Goal: Submit feedback/report problem: Submit feedback/report problem

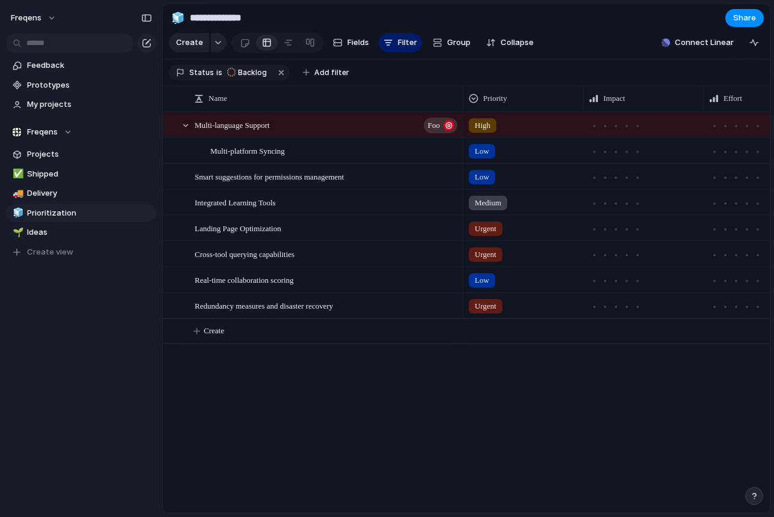
click at [751, 499] on div "button" at bounding box center [754, 496] width 8 height 8
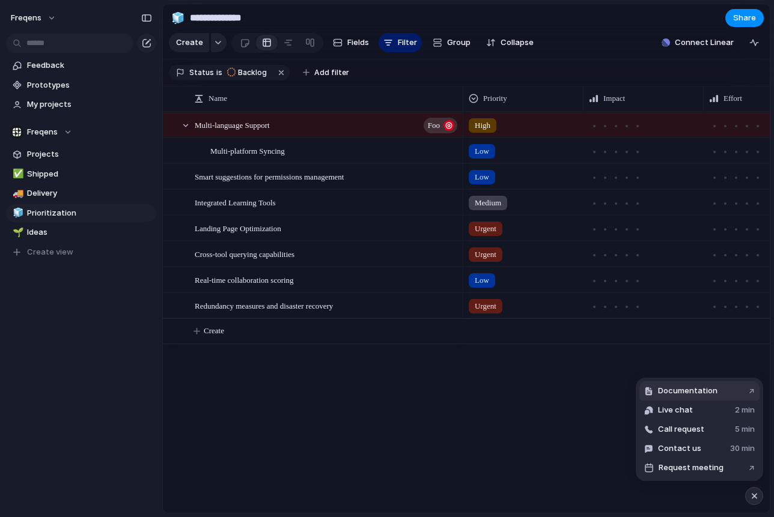
click at [708, 392] on span "Documentation" at bounding box center [687, 391] width 59 height 12
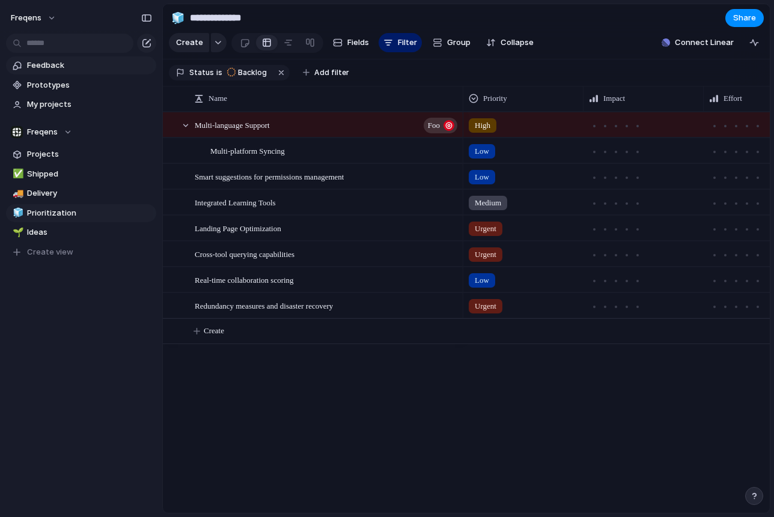
click at [55, 69] on span "Feedback" at bounding box center [89, 65] width 125 height 12
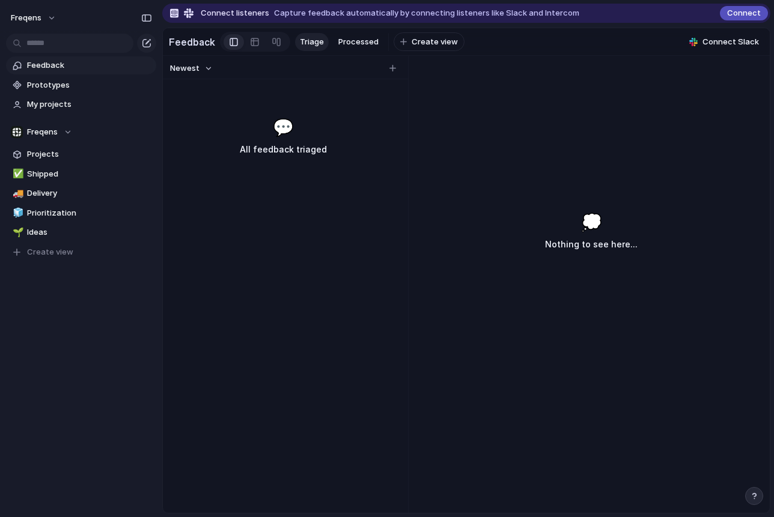
click at [287, 130] on span "💬" at bounding box center [283, 127] width 21 height 25
click at [423, 44] on span "Create view" at bounding box center [435, 42] width 46 height 12
click at [389, 130] on div "💬 All feedback triaged" at bounding box center [283, 136] width 236 height 42
click at [417, 41] on span "New View" at bounding box center [433, 42] width 37 height 12
click at [236, 43] on link at bounding box center [234, 41] width 20 height 19
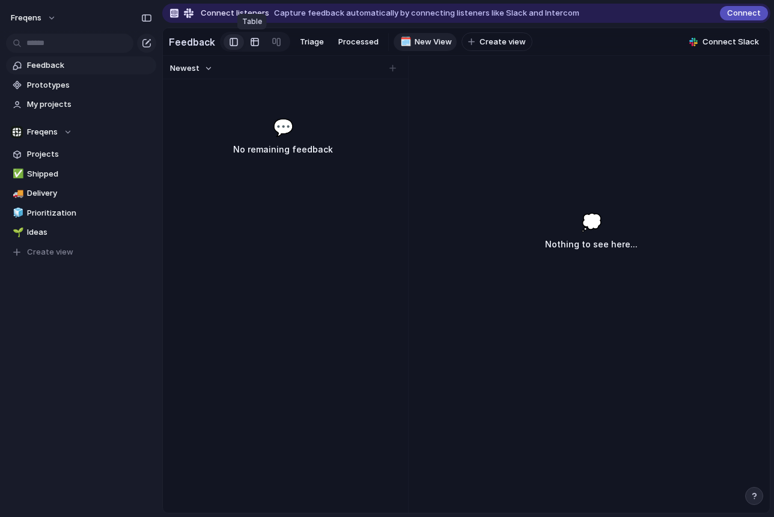
click at [254, 44] on div at bounding box center [255, 41] width 10 height 19
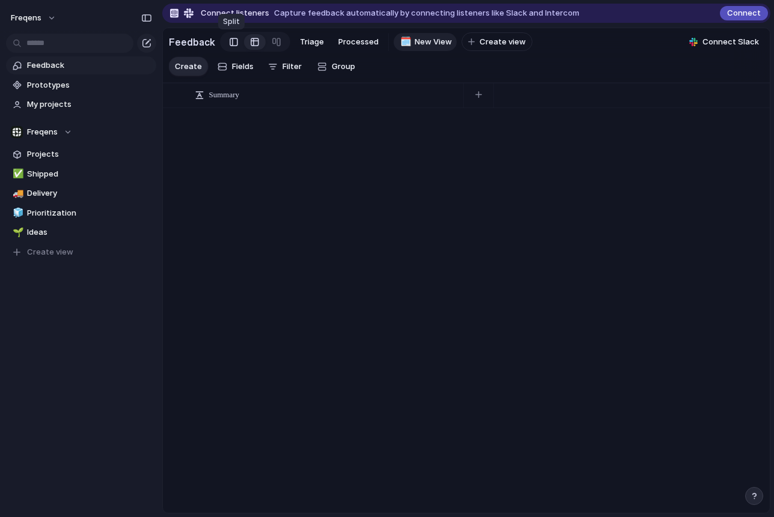
click at [233, 47] on div at bounding box center [234, 42] width 8 height 18
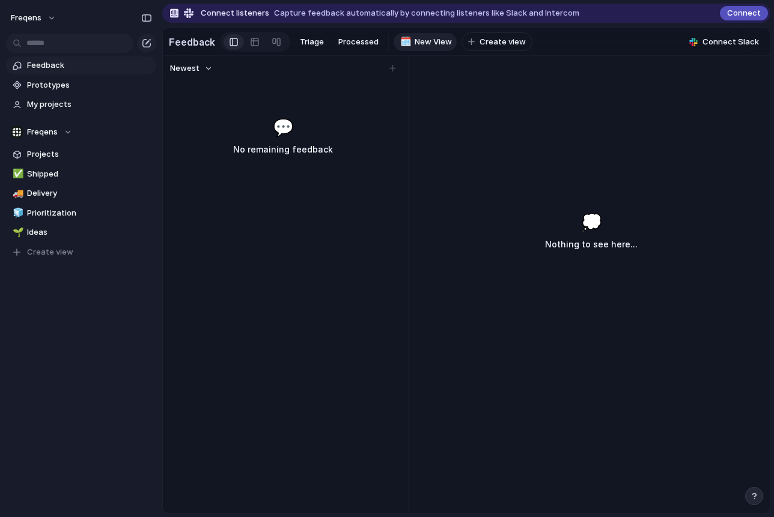
click at [267, 279] on div "Newest 💬 No remaining feedback" at bounding box center [283, 284] width 240 height 457
click at [388, 71] on div at bounding box center [392, 68] width 12 height 12
click at [392, 69] on div at bounding box center [392, 68] width 12 height 12
click at [393, 70] on div at bounding box center [392, 68] width 12 height 12
click at [250, 41] on div at bounding box center [255, 41] width 10 height 19
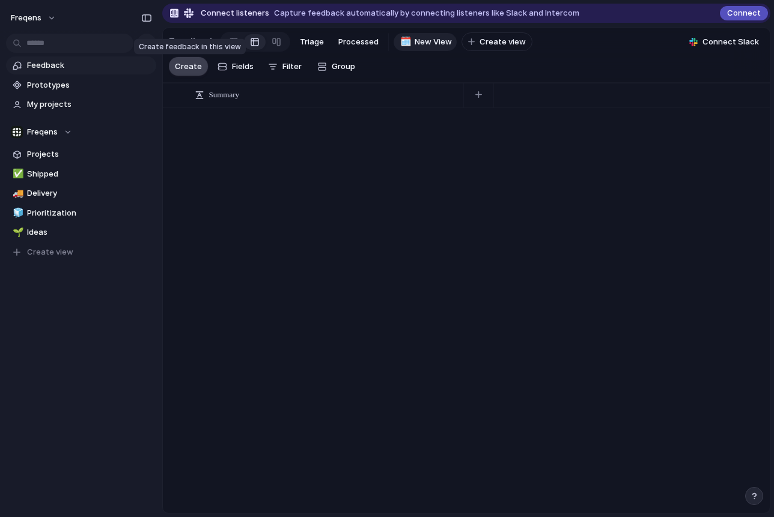
click at [190, 70] on span "Create" at bounding box center [188, 67] width 27 height 12
click at [254, 125] on textarea at bounding box center [325, 122] width 260 height 8
type textarea "****"
click at [380, 194] on body "Freqens Feedback Prototypes My projects Freqens Projects ✅ Shipped 🚚 Delivery 🧊…" at bounding box center [387, 258] width 774 height 517
click at [246, 117] on div "dazd Open" at bounding box center [327, 121] width 264 height 25
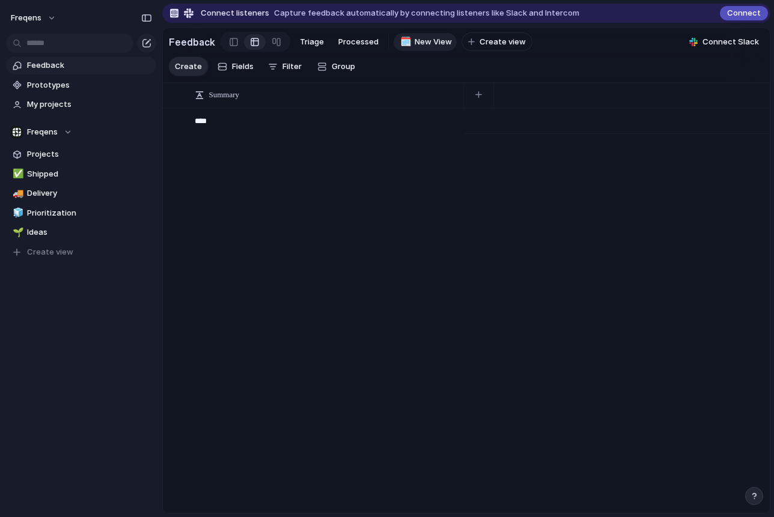
click at [428, 160] on body "Freqens Feedback Prototypes My projects Freqens Projects ✅ Shipped 🚚 Delivery 🧊…" at bounding box center [387, 258] width 774 height 517
click at [451, 123] on span "Open" at bounding box center [442, 122] width 17 height 12
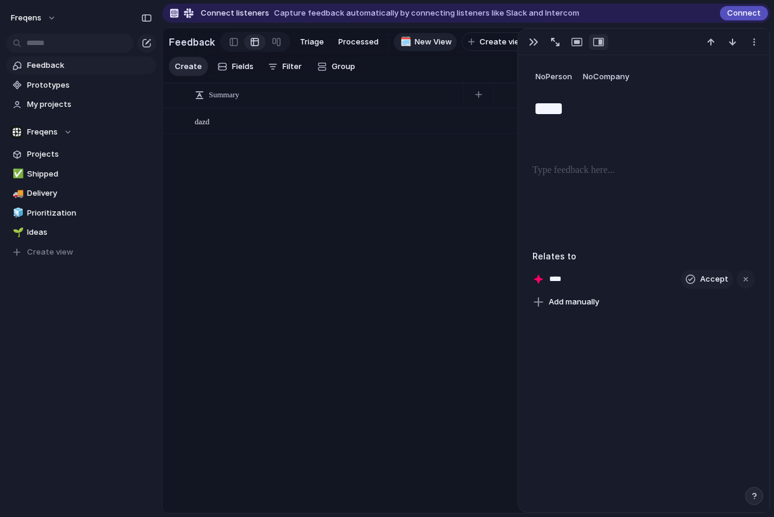
click at [573, 110] on textarea "****" at bounding box center [643, 108] width 222 height 25
click at [559, 114] on textarea "****" at bounding box center [643, 108] width 222 height 25
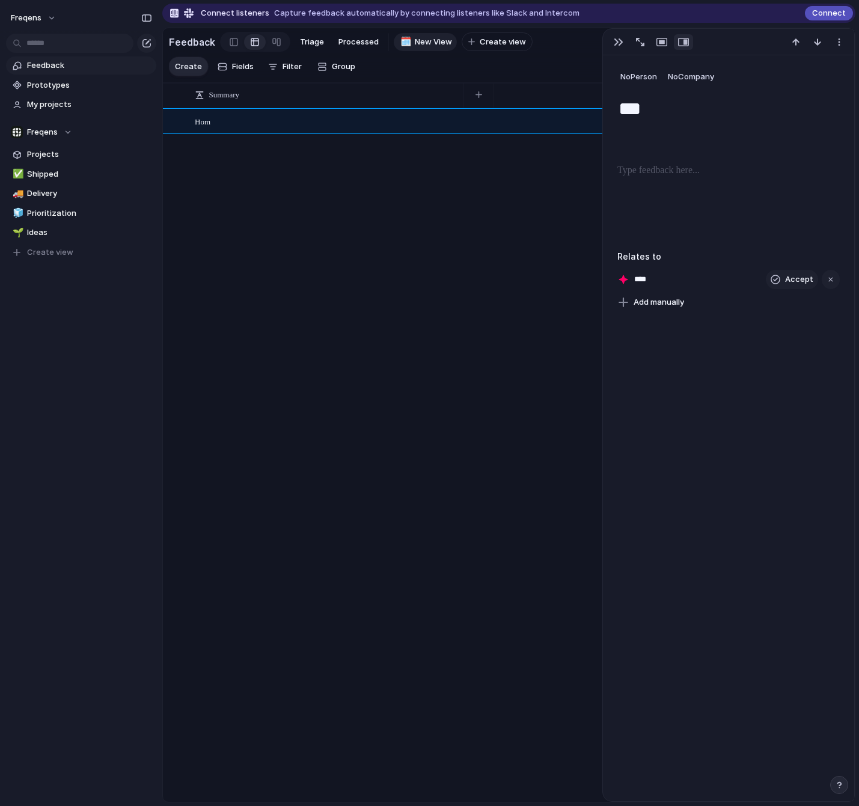
drag, startPoint x: 675, startPoint y: 185, endPoint x: 677, endPoint y: 179, distance: 6.3
click at [676, 184] on div at bounding box center [728, 201] width 222 height 77
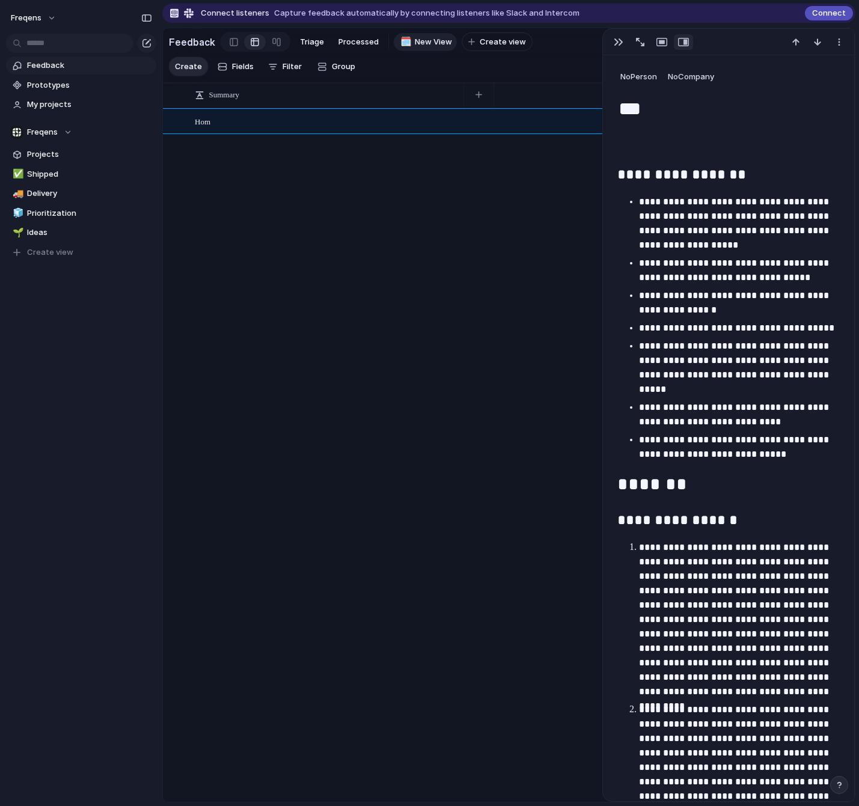
scroll to position [3994, 0]
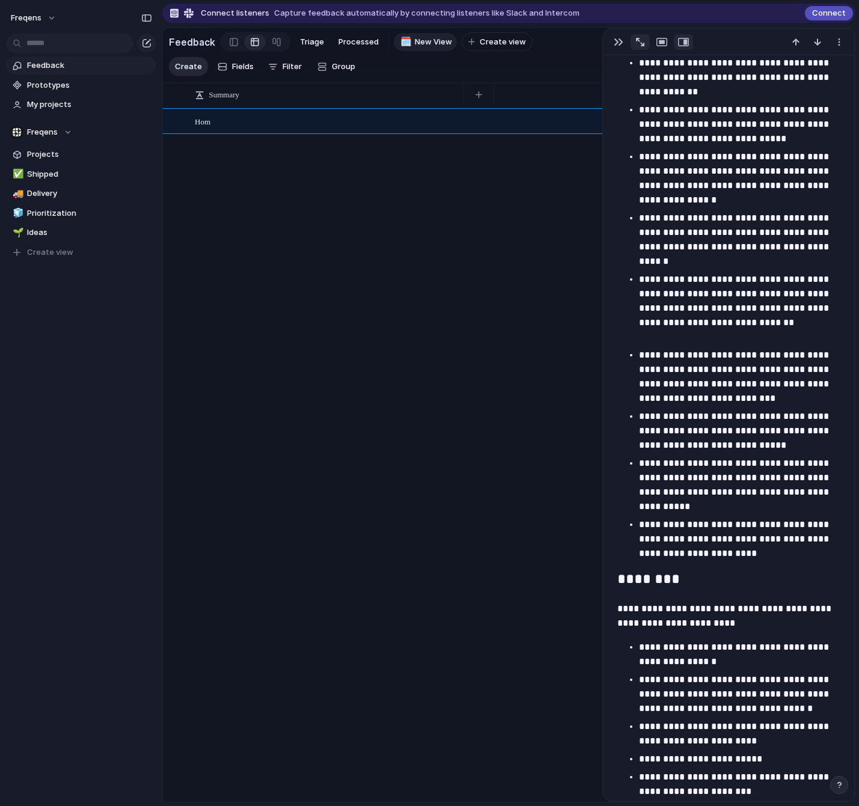
click at [641, 43] on div "button" at bounding box center [640, 42] width 8 height 8
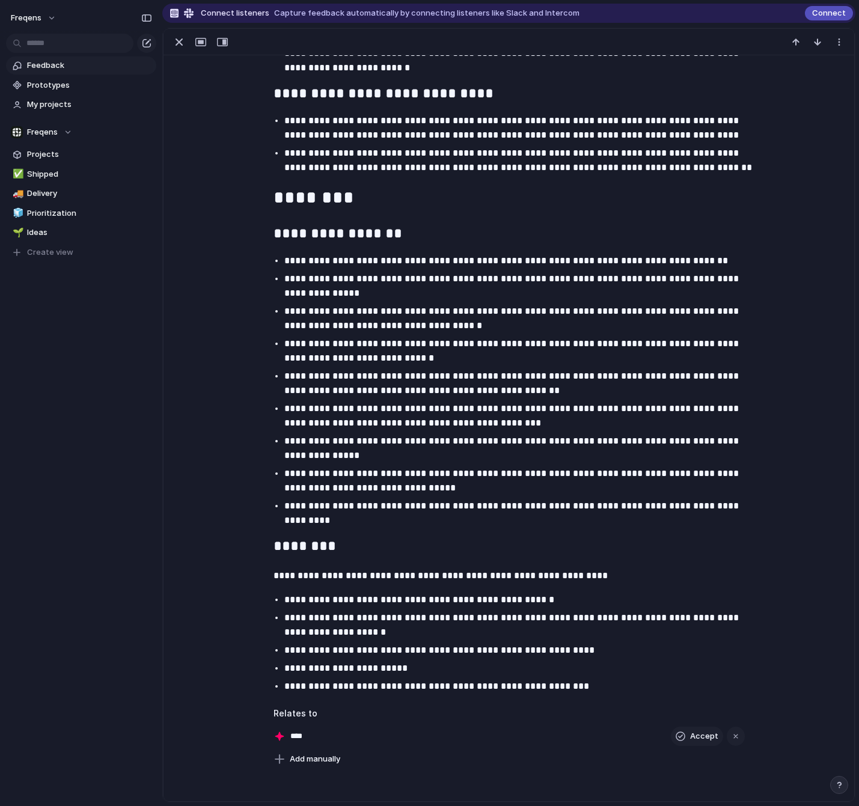
scroll to position [2030, 0]
click at [736, 517] on div "button" at bounding box center [735, 736] width 8 height 8
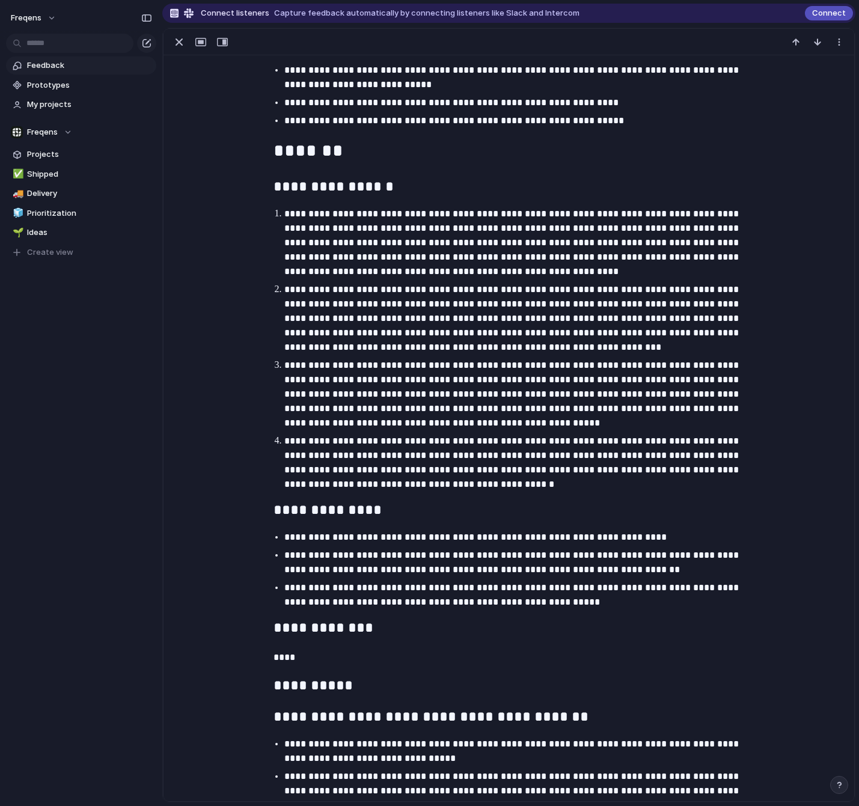
scroll to position [0, 0]
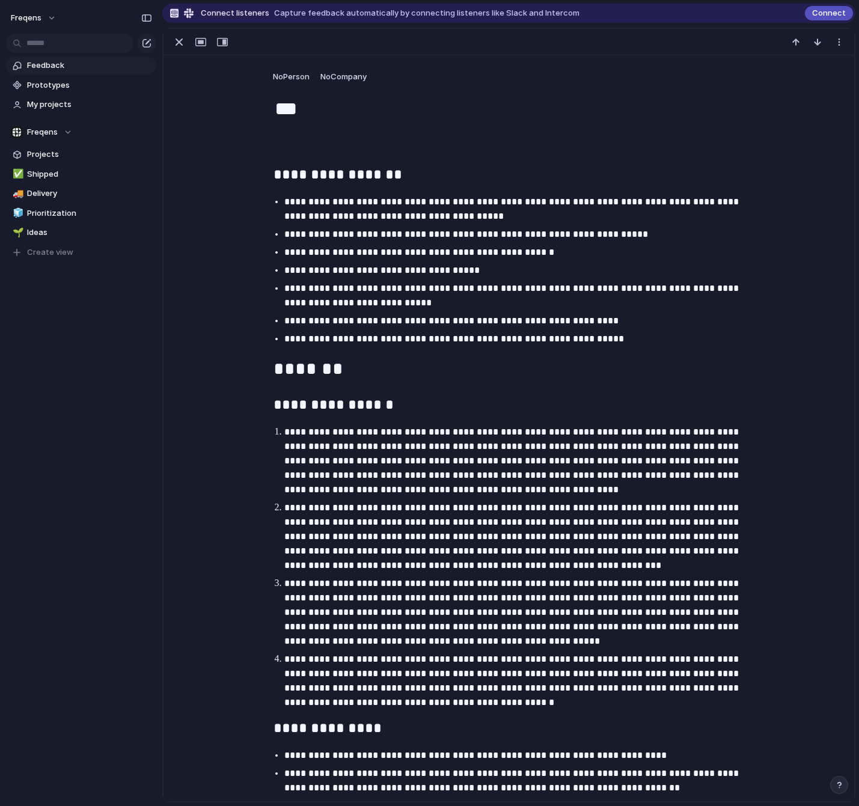
click at [333, 112] on textarea "***" at bounding box center [508, 108] width 471 height 25
type textarea "*"
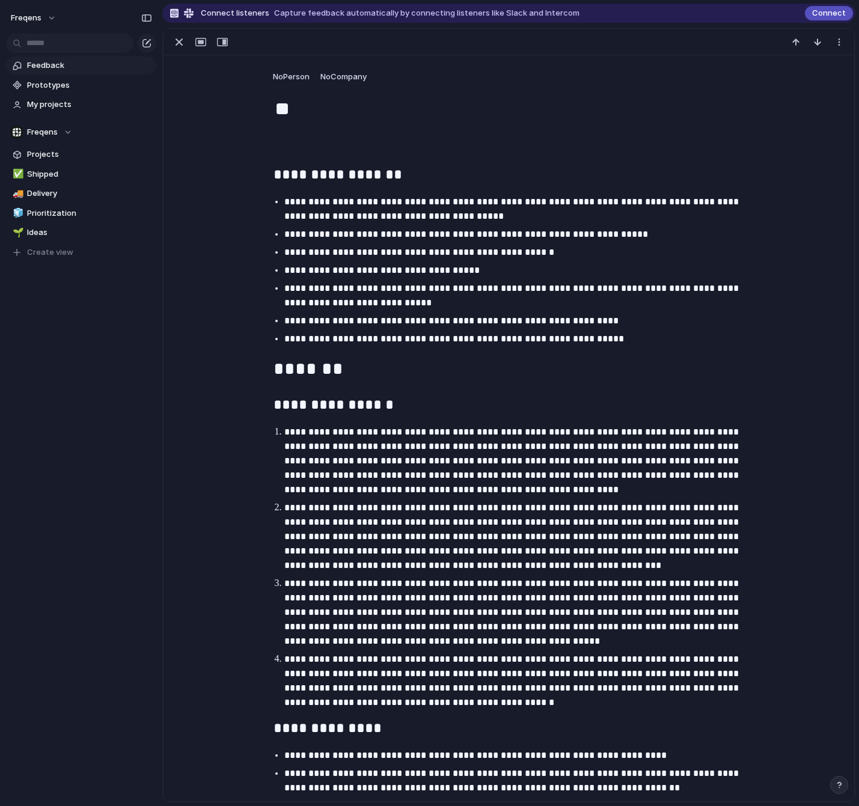
type textarea "*"
type textarea "**********"
drag, startPoint x: 356, startPoint y: 203, endPoint x: 261, endPoint y: 34, distance: 194.2
click at [356, 203] on p "**********" at bounding box center [519, 209] width 471 height 29
click at [350, 78] on span "No Company" at bounding box center [343, 77] width 46 height 10
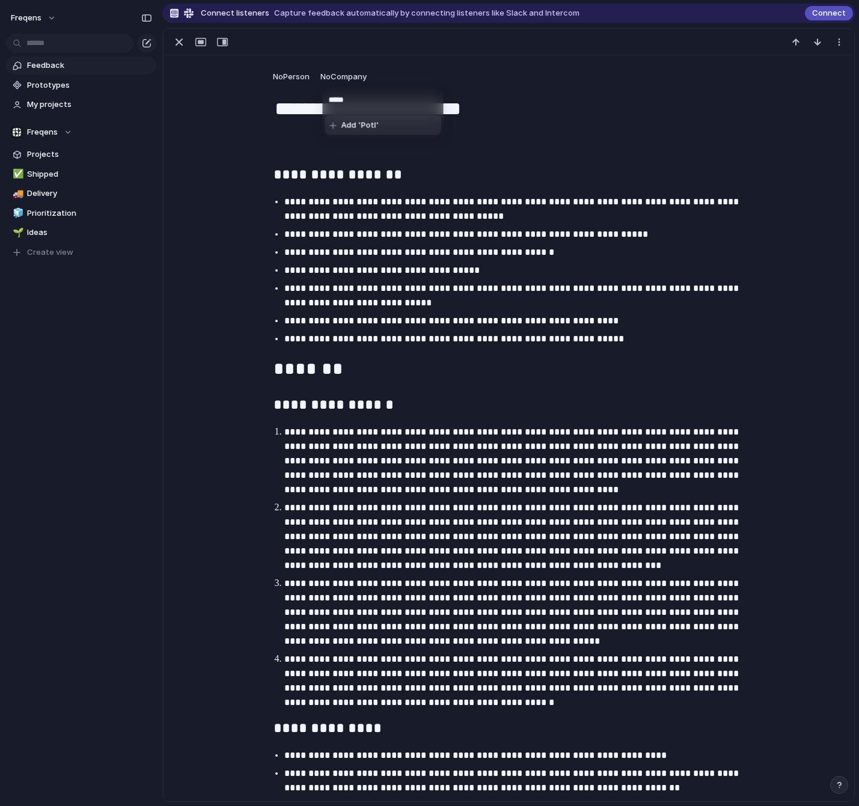
type input "******"
click at [294, 78] on span "No Person" at bounding box center [291, 77] width 37 height 10
click at [445, 121] on div "Alexandre Barreira" at bounding box center [429, 403] width 859 height 806
click at [178, 45] on div "button" at bounding box center [179, 42] width 14 height 14
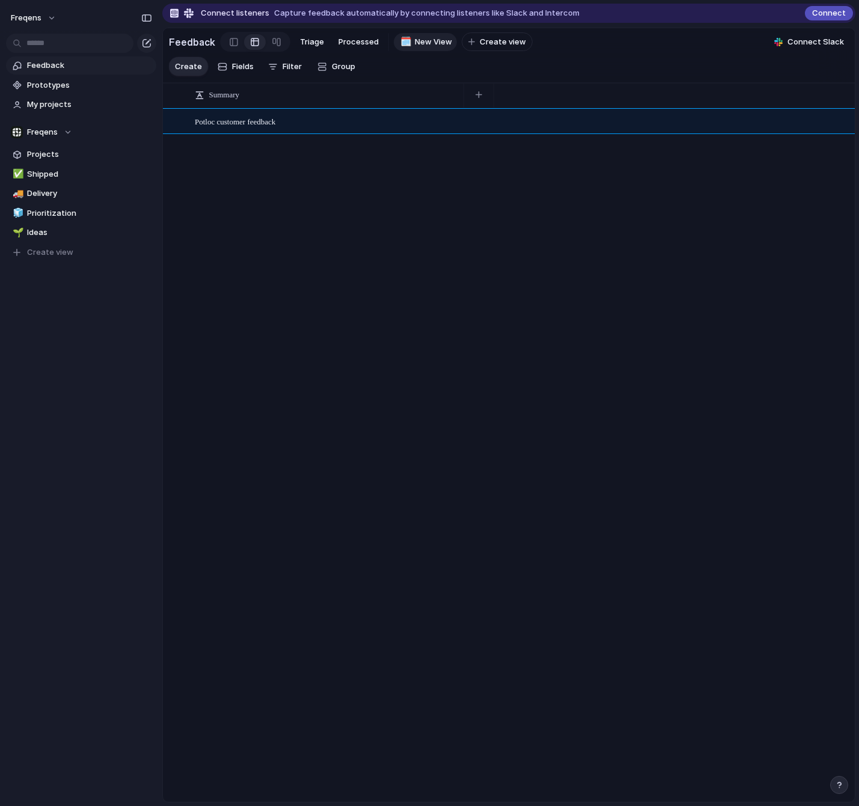
drag, startPoint x: 260, startPoint y: 156, endPoint x: 260, endPoint y: 147, distance: 9.0
click at [260, 156] on div "Potloc customer feedback Open" at bounding box center [509, 454] width 692 height 693
click at [263, 120] on span "Potloc customer feedback" at bounding box center [235, 121] width 81 height 9
drag, startPoint x: 309, startPoint y: 182, endPoint x: 321, endPoint y: 169, distance: 17.0
click at [311, 180] on body "Freqens Feedback Prototypes My projects Freqens Projects ✅ Shipped 🚚 Delivery 🧊…" at bounding box center [429, 403] width 859 height 806
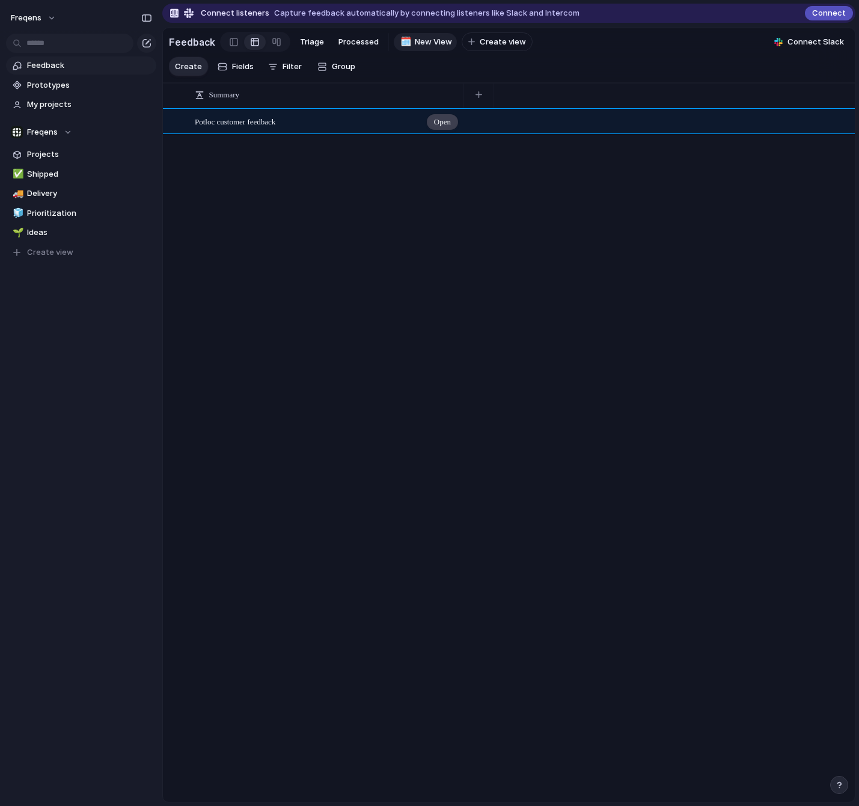
click at [452, 122] on div "Open" at bounding box center [442, 122] width 31 height 16
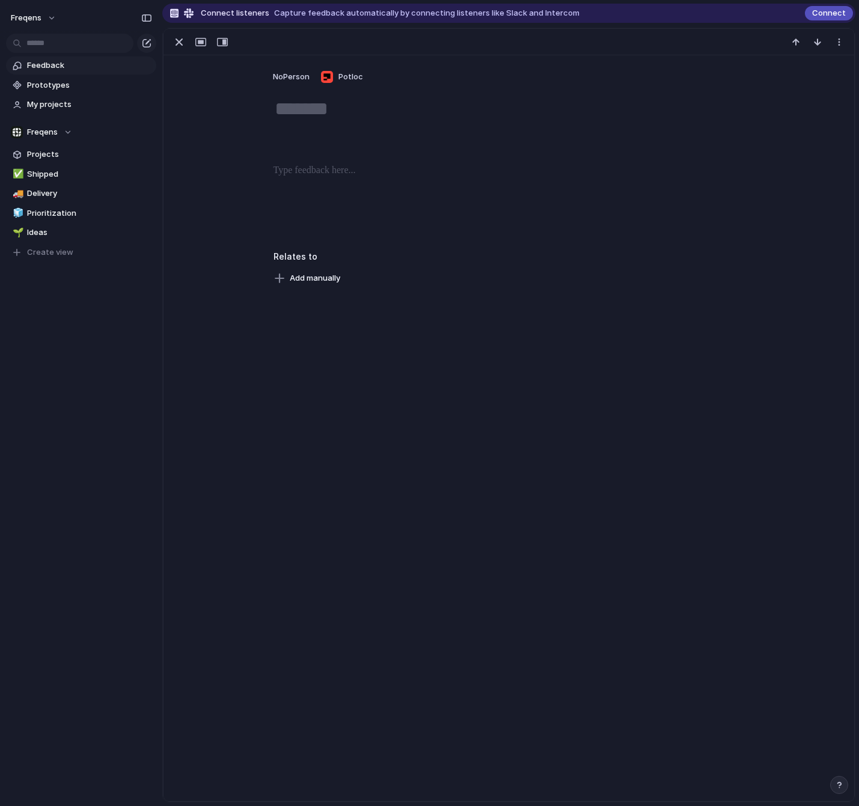
type textarea "**********"
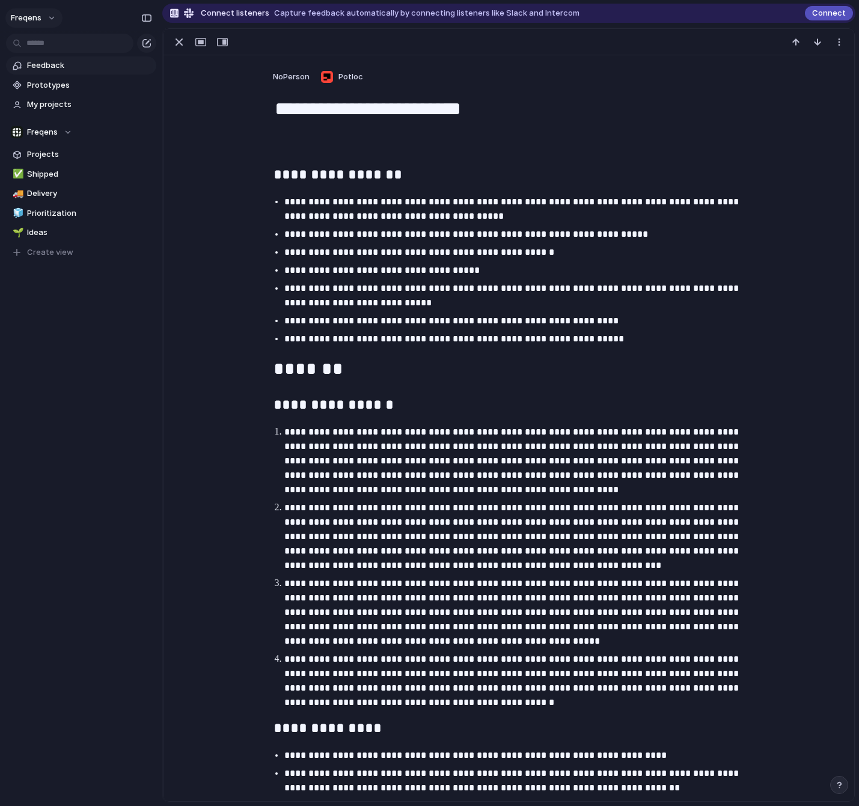
drag, startPoint x: 62, startPoint y: 14, endPoint x: 55, endPoint y: 22, distance: 9.8
click at [61, 16] on div "Freqens" at bounding box center [37, 17] width 52 height 19
click at [55, 22] on button "Freqens" at bounding box center [33, 17] width 57 height 19
click at [47, 52] on li "Settings" at bounding box center [58, 44] width 100 height 19
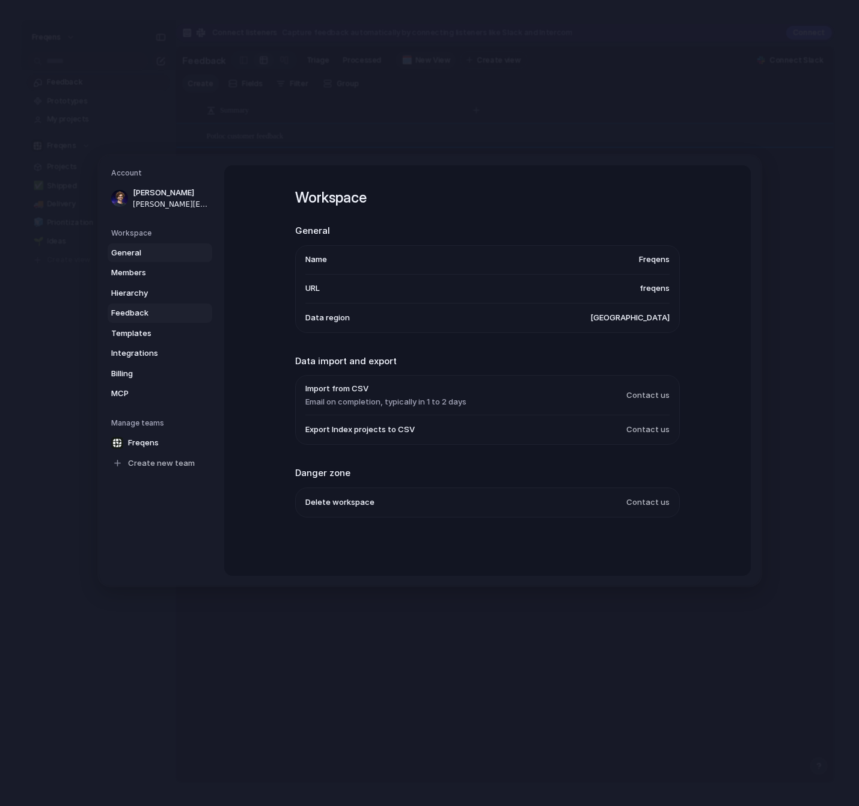
click at [144, 314] on span "Feedback" at bounding box center [149, 313] width 77 height 12
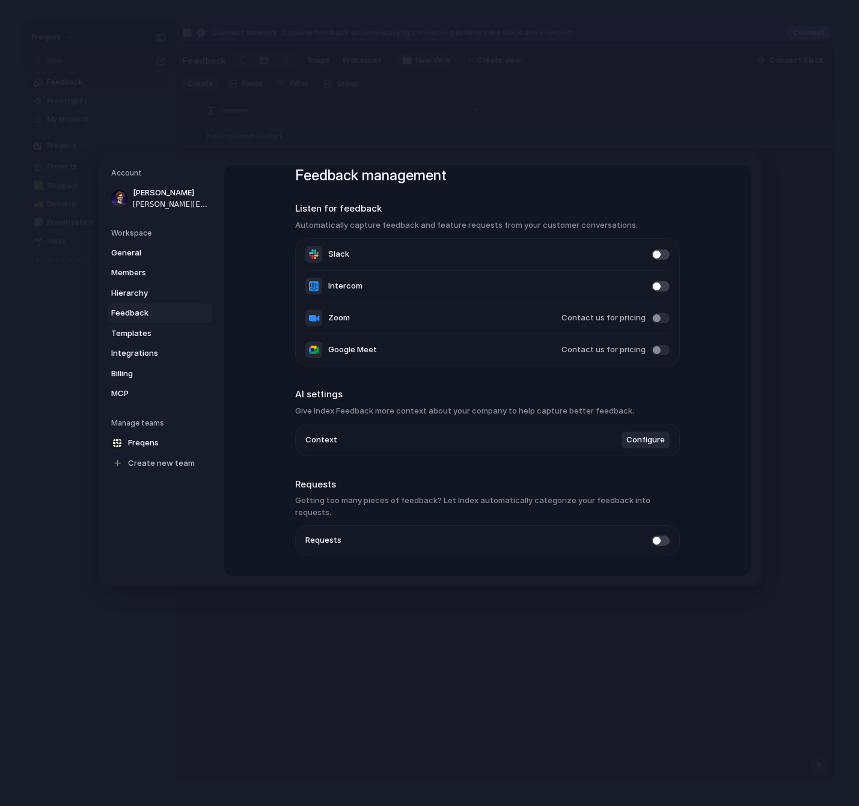
scroll to position [47, 0]
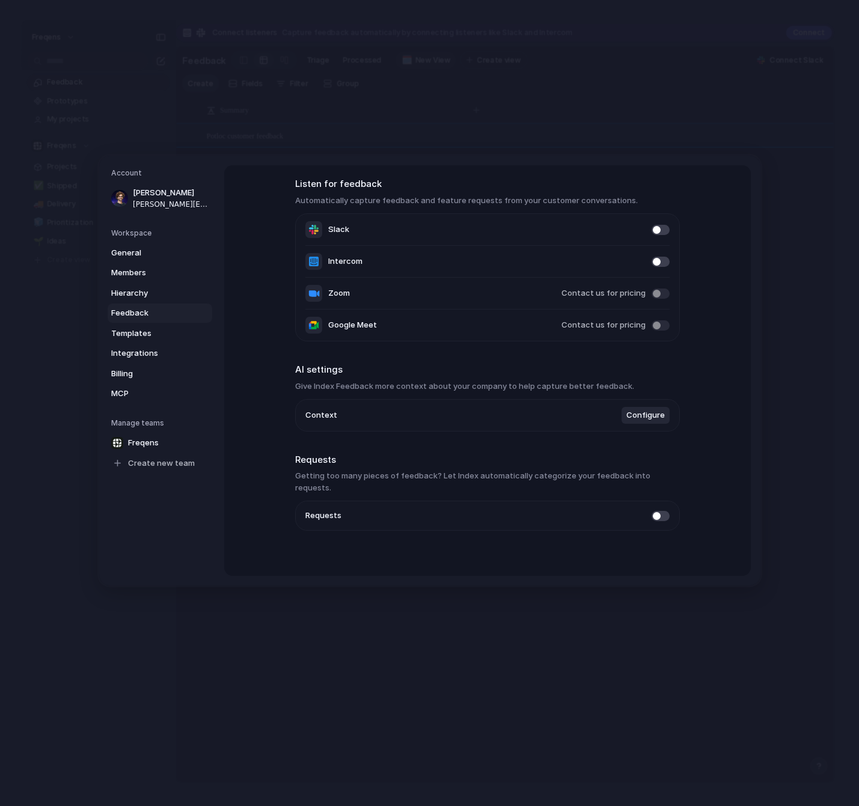
click at [644, 419] on span "Configure" at bounding box center [645, 415] width 38 height 12
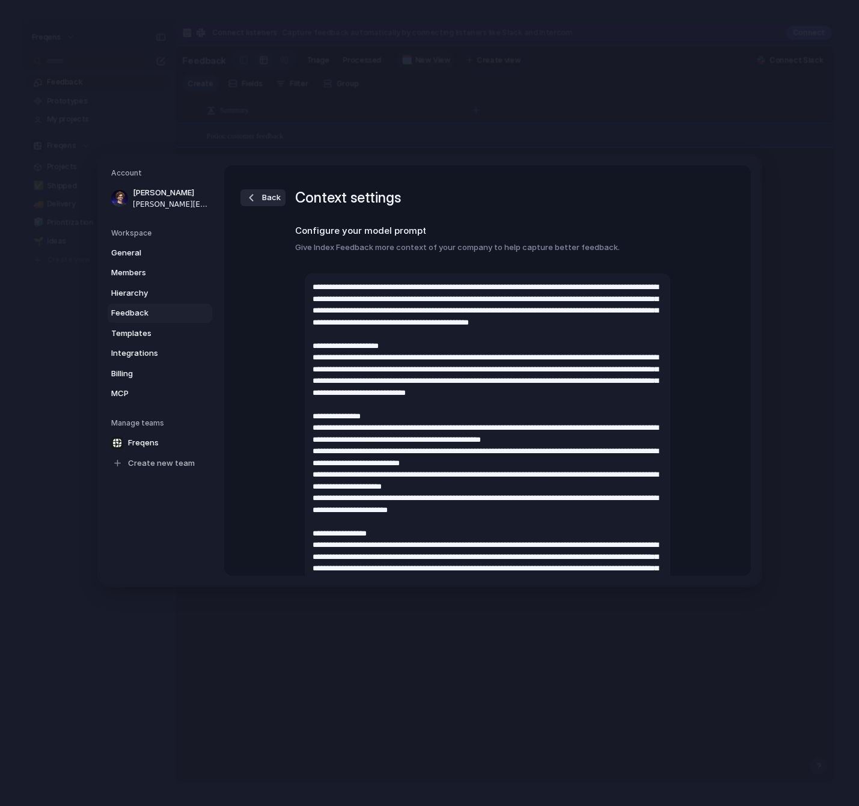
click at [257, 201] on button "Back" at bounding box center [262, 197] width 45 height 17
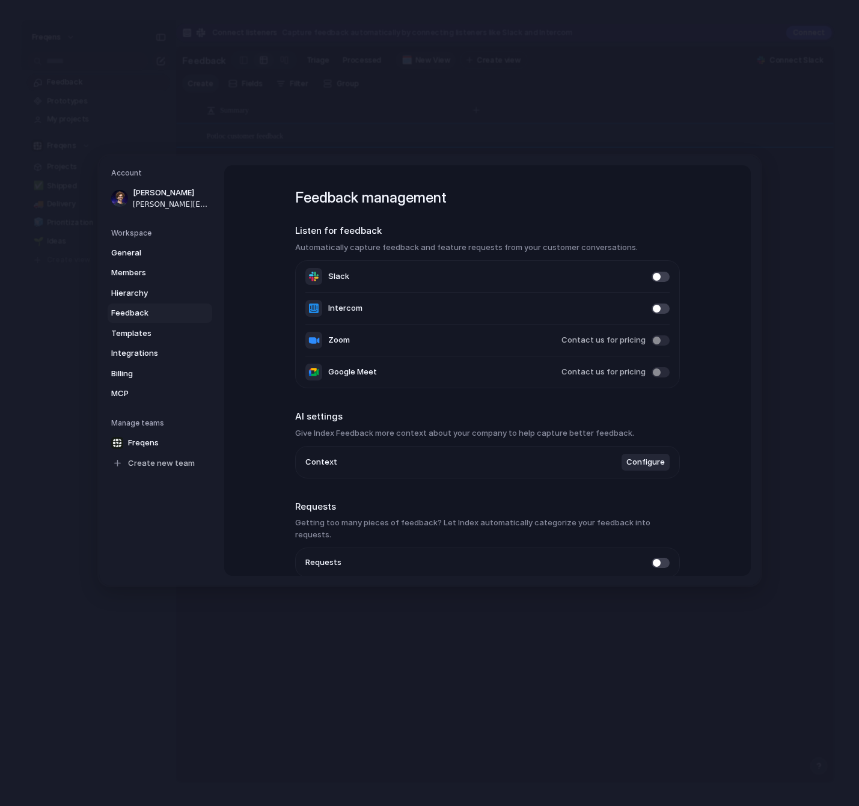
drag, startPoint x: 499, startPoint y: 225, endPoint x: 496, endPoint y: 253, distance: 28.4
click at [496, 253] on section "Listen for feedback Automatically capture feedback and feature requests from yo…" at bounding box center [487, 306] width 385 height 164
drag, startPoint x: 496, startPoint y: 253, endPoint x: 494, endPoint y: 219, distance: 34.3
click at [494, 219] on div "Feedback management Listen for feedback Automatically capture feedback and feat…" at bounding box center [487, 398] width 385 height 466
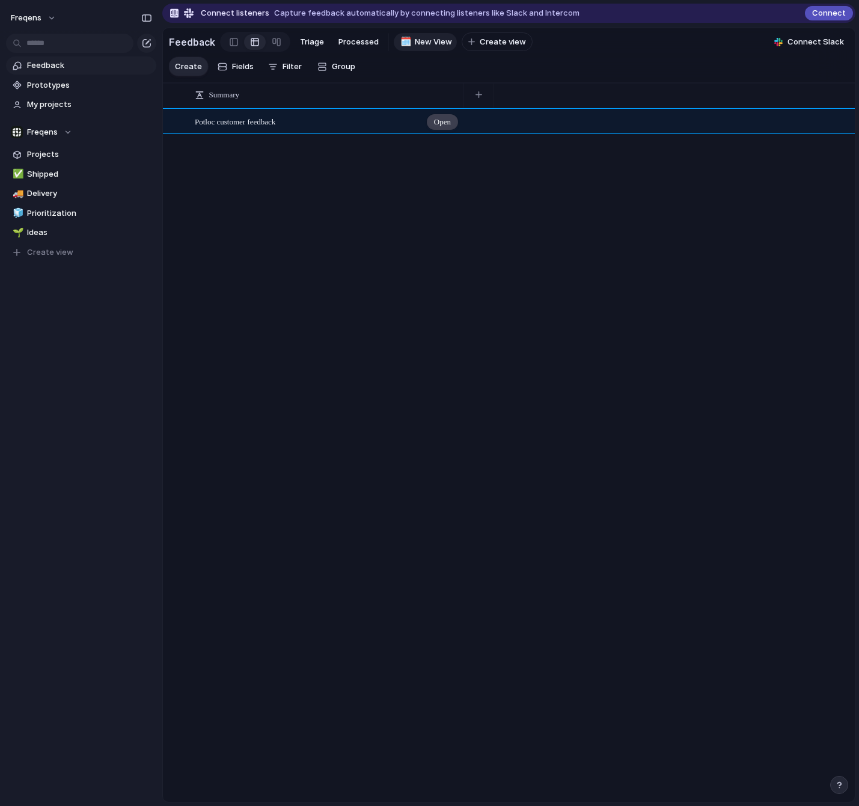
click at [448, 126] on span "Open" at bounding box center [442, 122] width 17 height 12
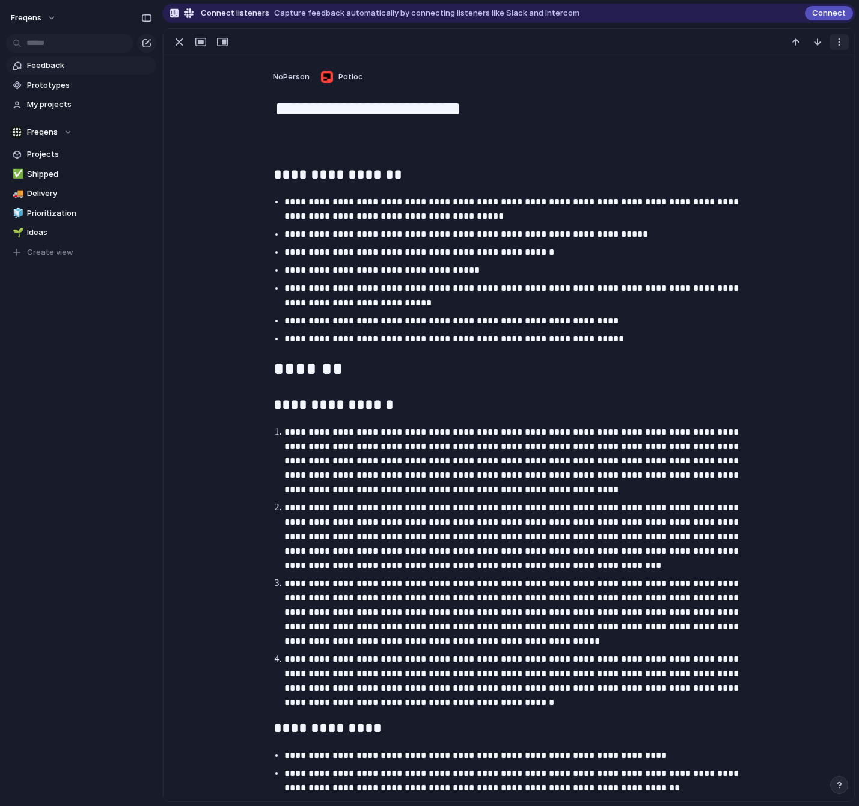
click at [773, 40] on div "button" at bounding box center [839, 42] width 10 height 10
click at [773, 40] on div "Delete" at bounding box center [429, 403] width 859 height 806
click at [379, 149] on div at bounding box center [508, 147] width 471 height 13
drag, startPoint x: 343, startPoint y: 290, endPoint x: 426, endPoint y: 290, distance: 82.9
click at [426, 290] on p "**********" at bounding box center [519, 295] width 471 height 29
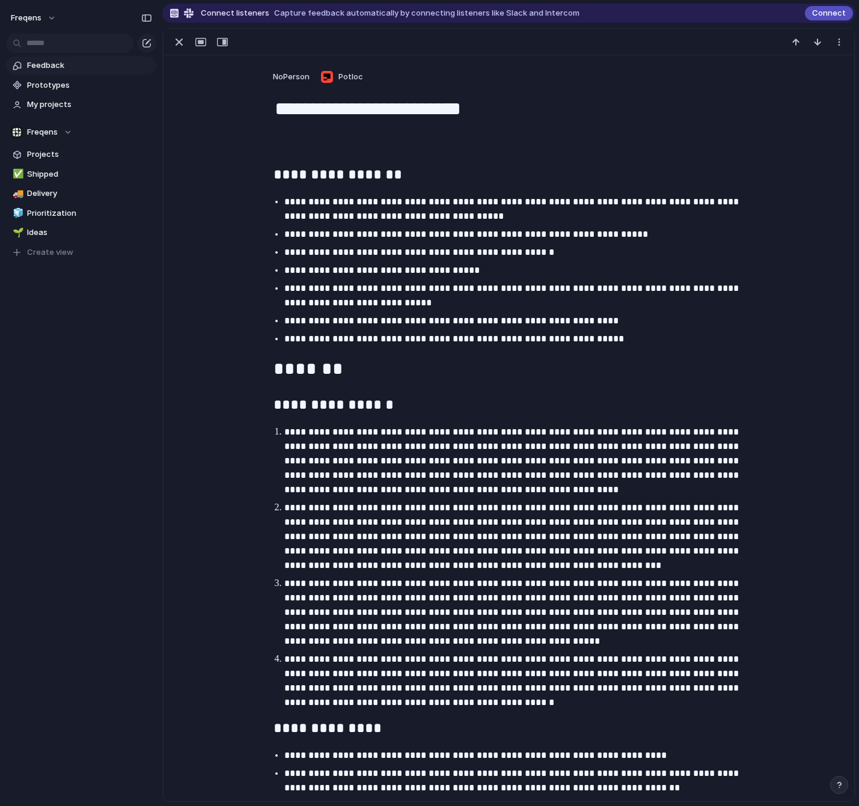
click at [402, 303] on p "**********" at bounding box center [519, 295] width 471 height 29
click at [177, 44] on div "button" at bounding box center [179, 42] width 14 height 14
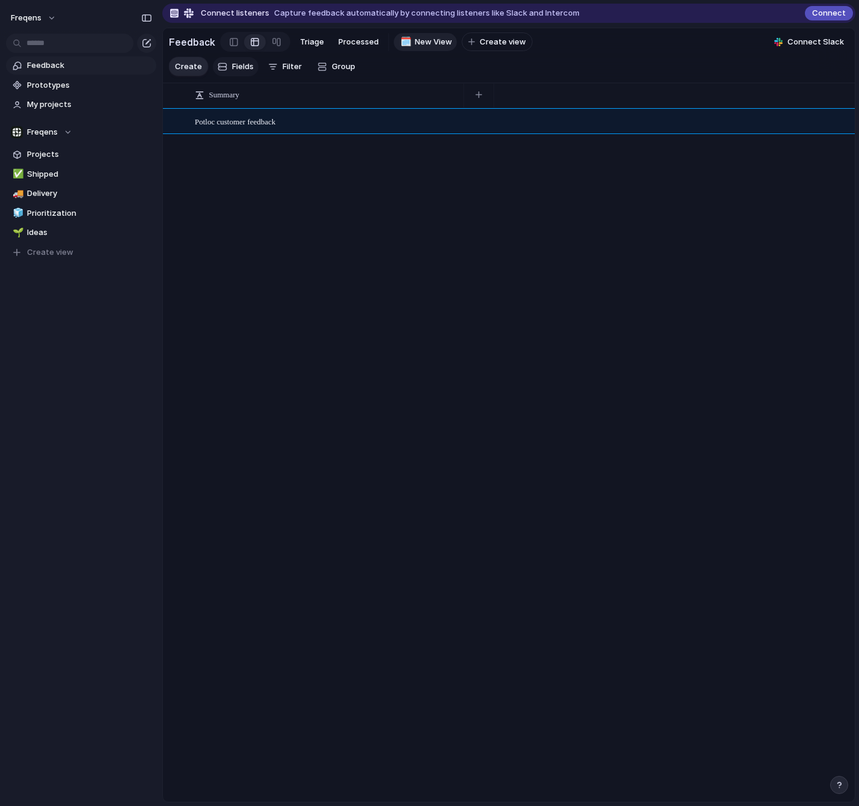
click at [243, 72] on span "Fields" at bounding box center [243, 67] width 22 height 12
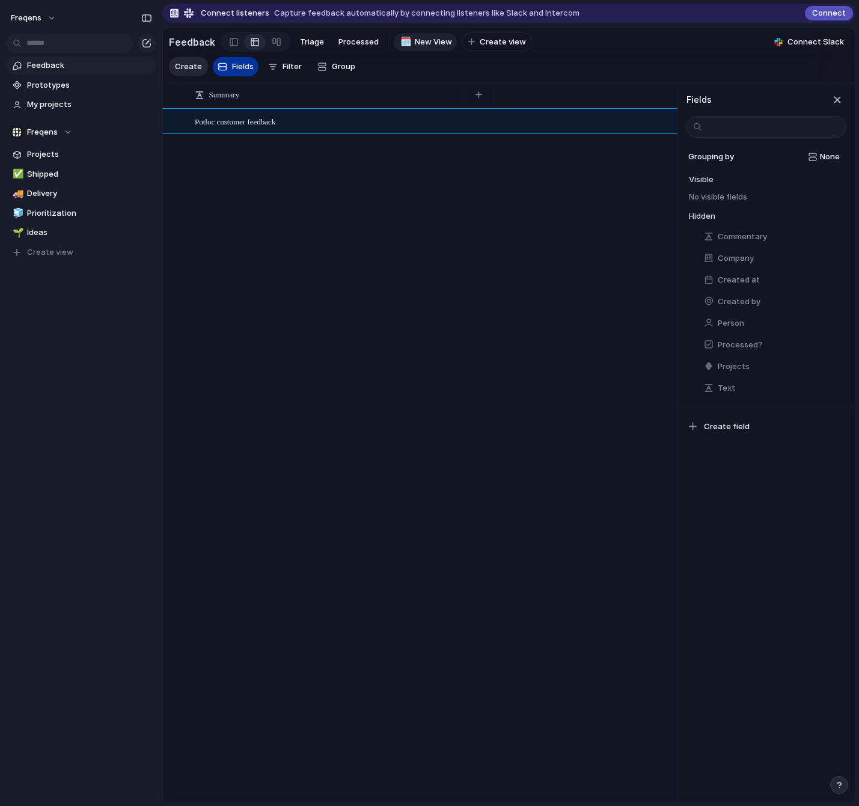
click at [236, 70] on span "Fields" at bounding box center [243, 67] width 22 height 12
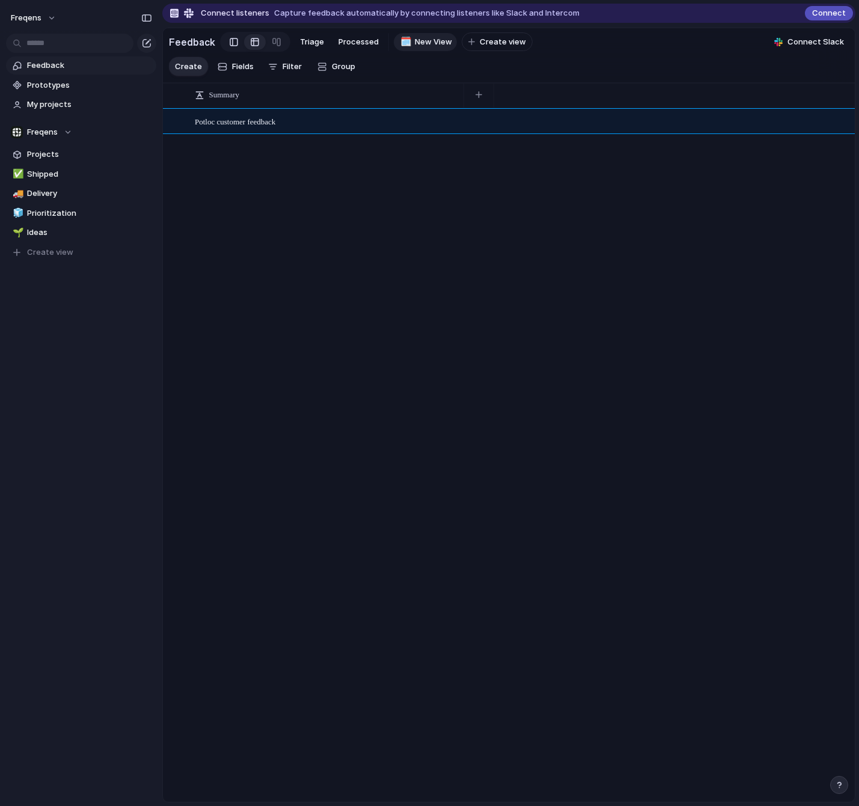
click at [230, 49] on div at bounding box center [234, 42] width 8 height 18
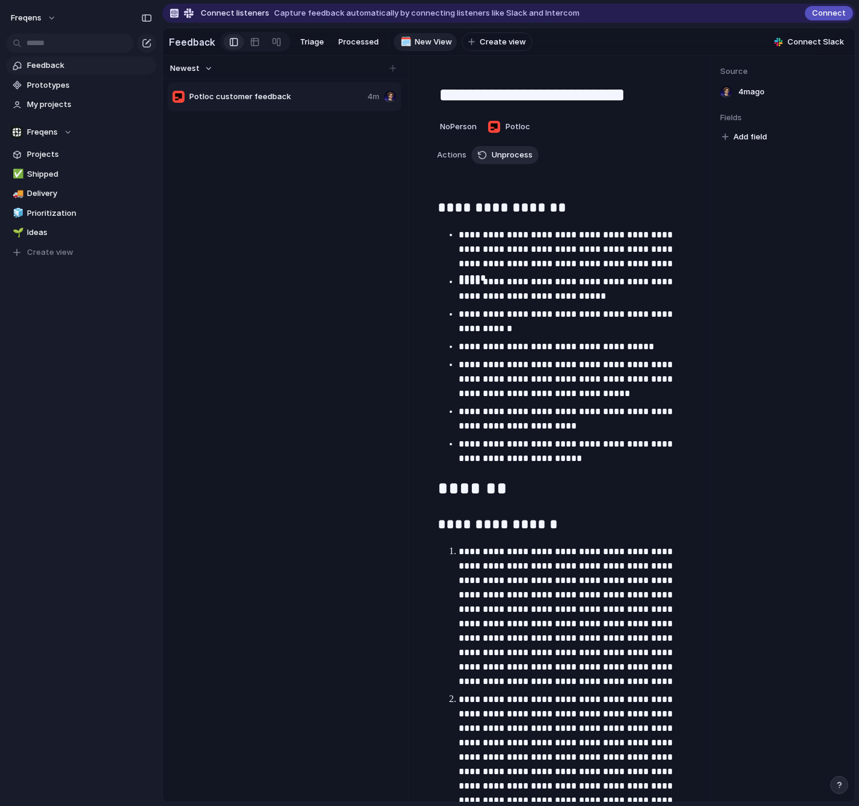
click at [518, 157] on span "Unprocess" at bounding box center [512, 155] width 41 height 12
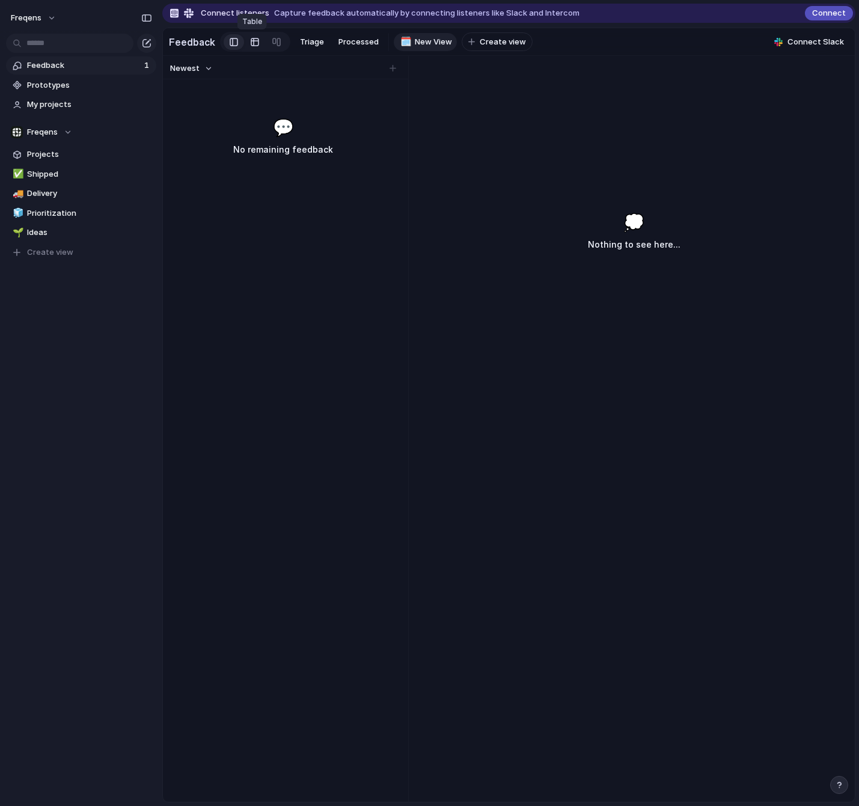
click at [250, 45] on div at bounding box center [255, 41] width 10 height 19
click at [261, 117] on div at bounding box center [509, 454] width 692 height 693
click at [278, 42] on link at bounding box center [277, 41] width 22 height 19
click at [254, 45] on div at bounding box center [255, 41] width 10 height 19
click at [352, 43] on span "Processed" at bounding box center [358, 42] width 40 height 12
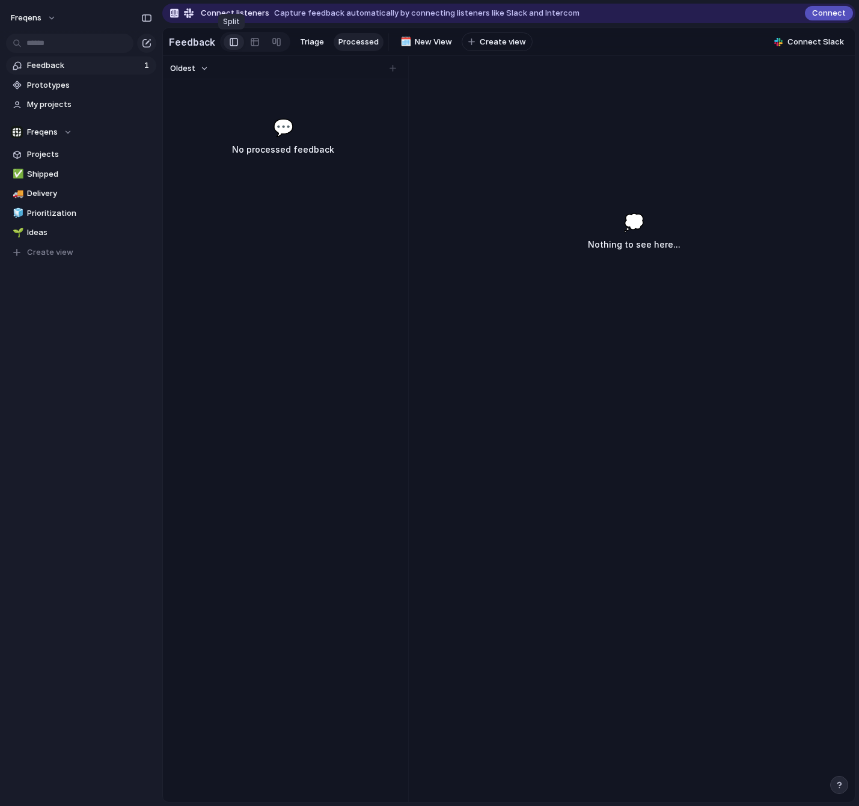
click at [232, 44] on div at bounding box center [234, 42] width 8 height 18
click at [200, 69] on button "Oldest" at bounding box center [189, 69] width 42 height 16
click at [120, 66] on div "Newest Oldest" at bounding box center [429, 403] width 859 height 806
click at [103, 67] on span "Feedback" at bounding box center [84, 65] width 114 height 12
click at [303, 47] on span "Triage" at bounding box center [312, 42] width 24 height 12
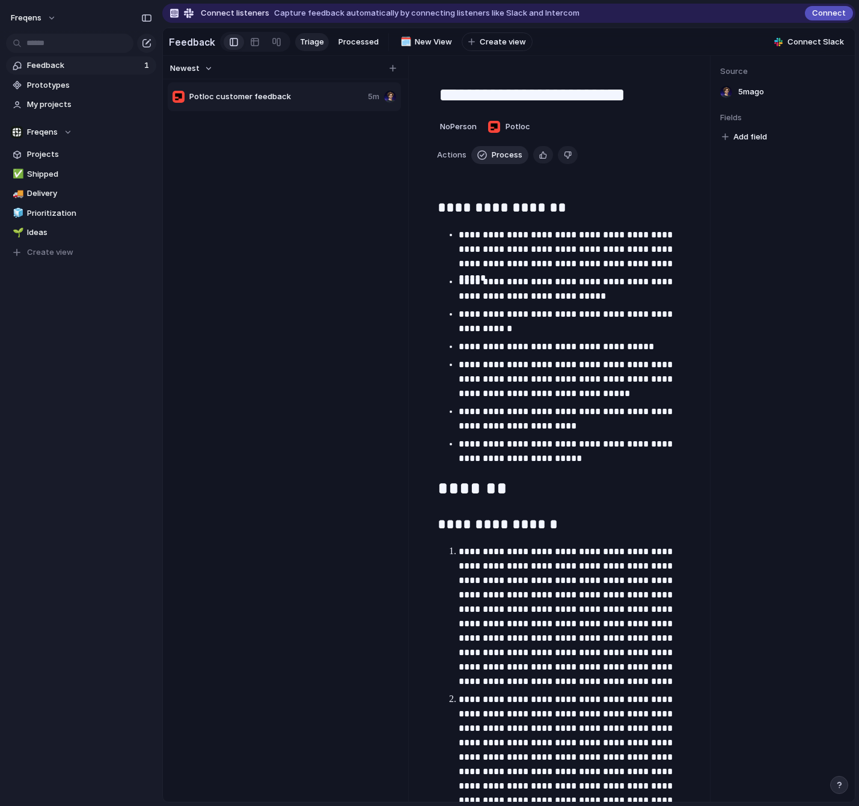
click at [505, 154] on span "Process" at bounding box center [507, 155] width 31 height 12
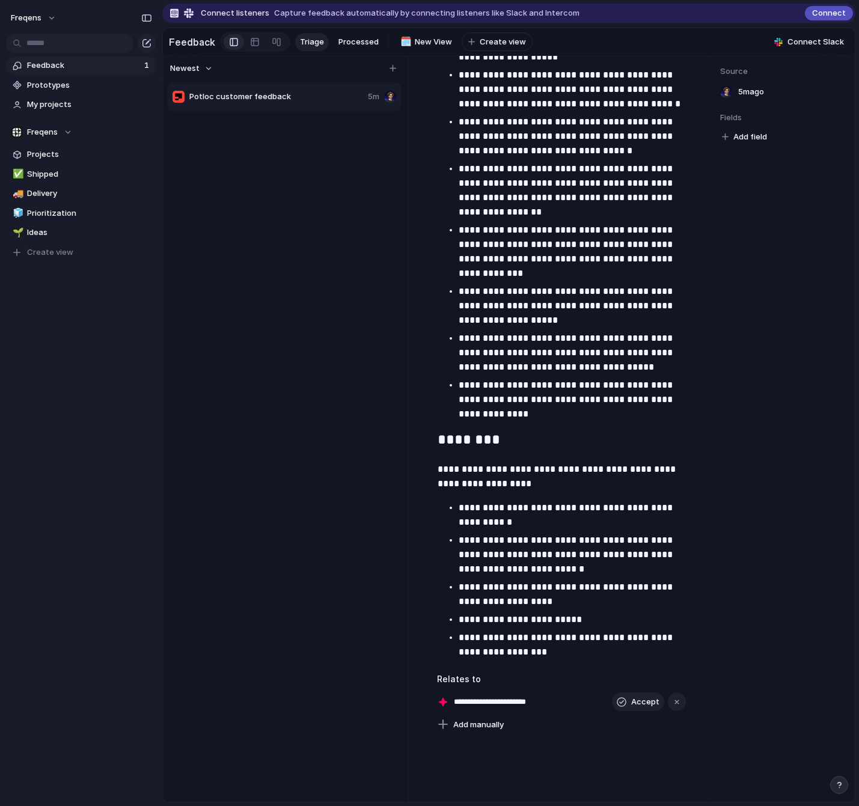
scroll to position [3786, 0]
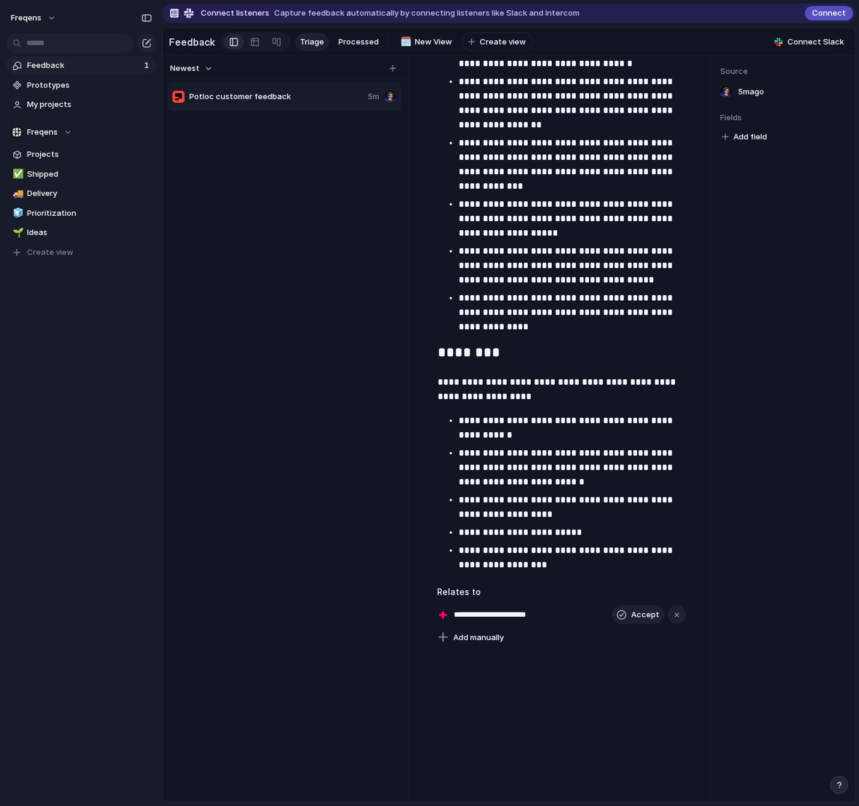
drag, startPoint x: 521, startPoint y: 617, endPoint x: 505, endPoint y: 618, distance: 15.6
click at [521, 517] on input "**********" at bounding box center [509, 615] width 110 height 12
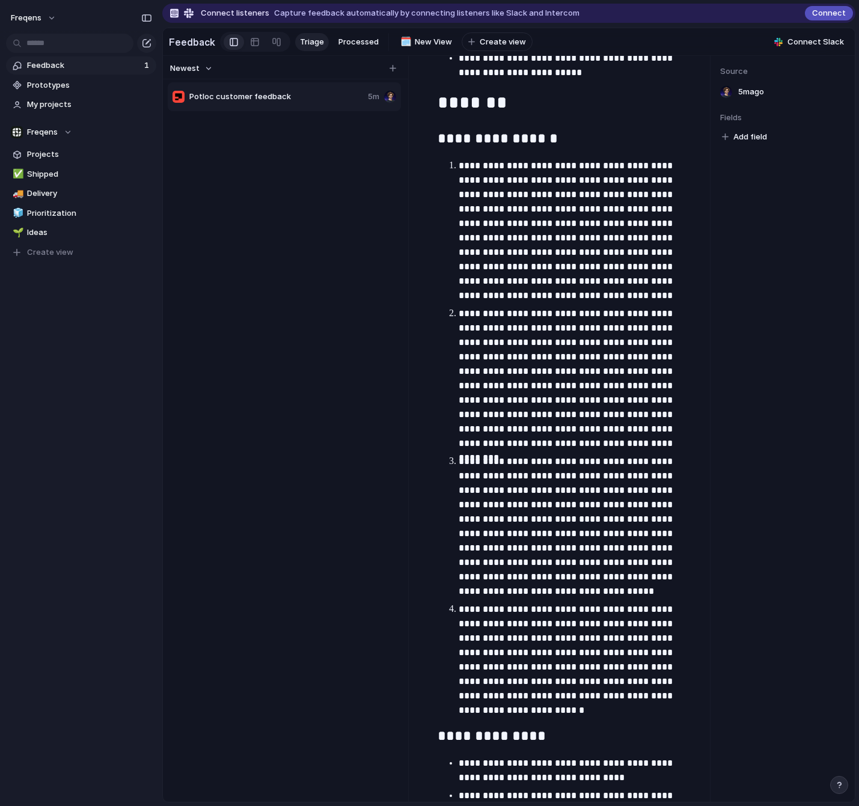
scroll to position [0, 0]
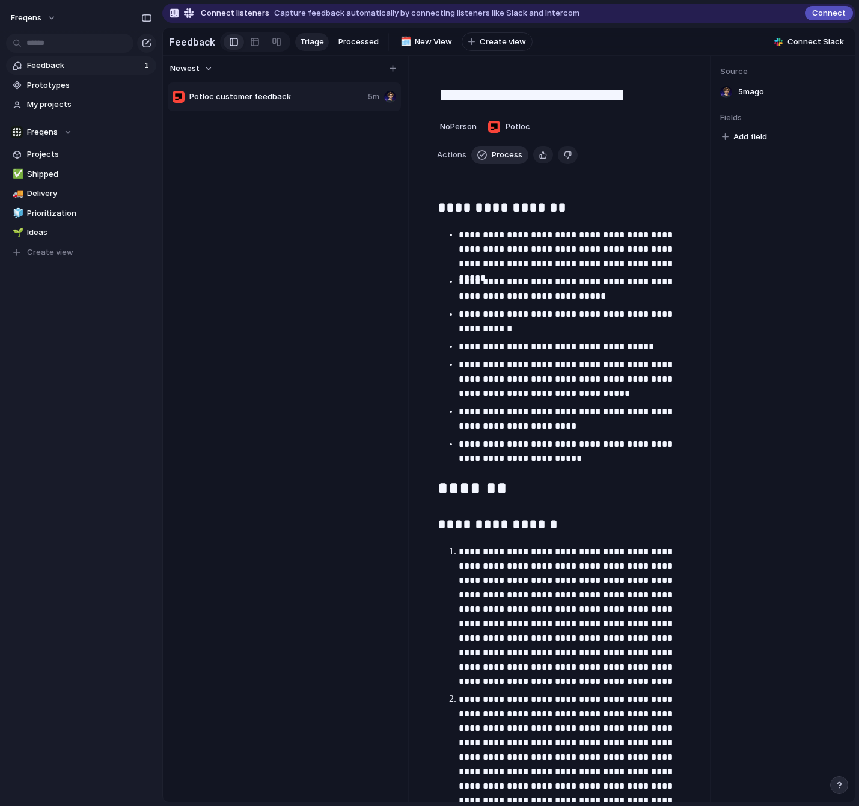
click at [493, 160] on span "Process" at bounding box center [507, 155] width 31 height 12
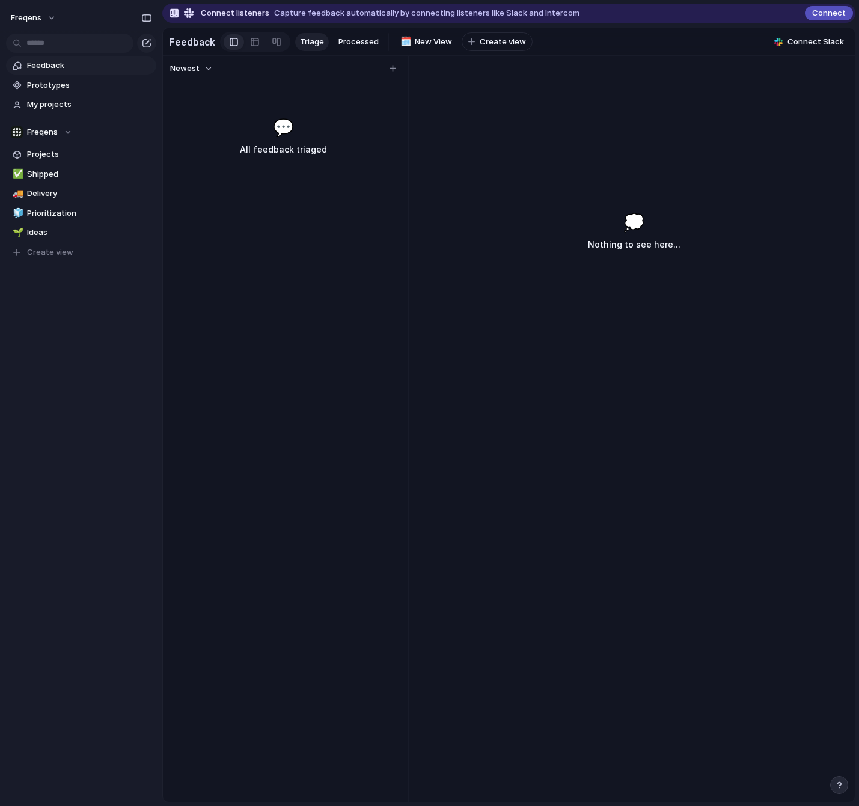
click at [309, 145] on h3 "All feedback triaged" at bounding box center [283, 149] width 184 height 14
click at [346, 43] on span "Processed" at bounding box center [358, 42] width 40 height 12
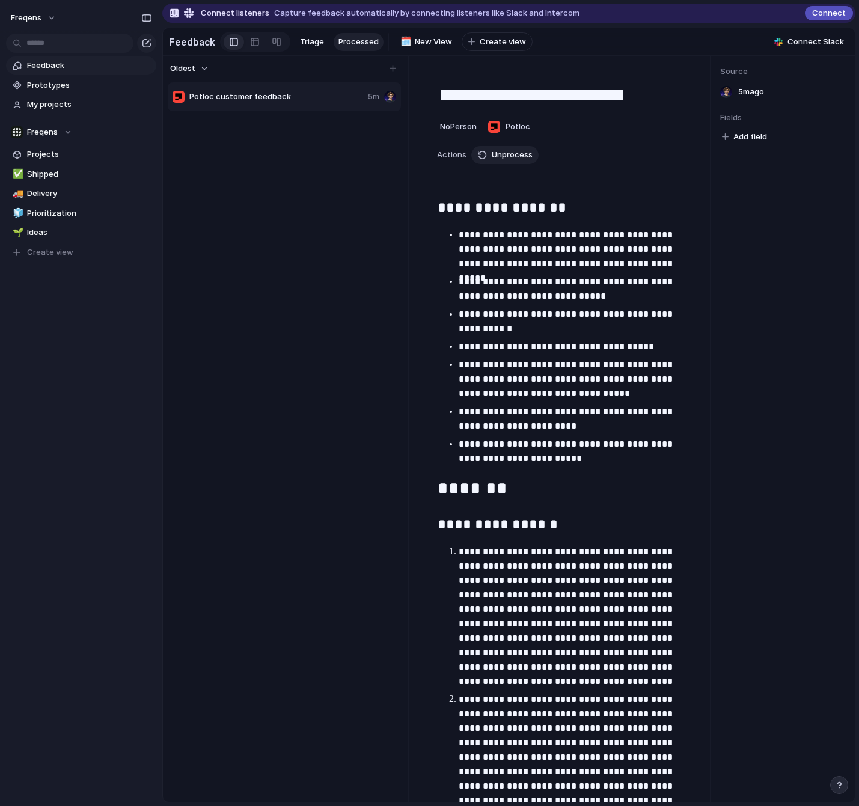
click at [571, 260] on p "**********" at bounding box center [572, 249] width 227 height 43
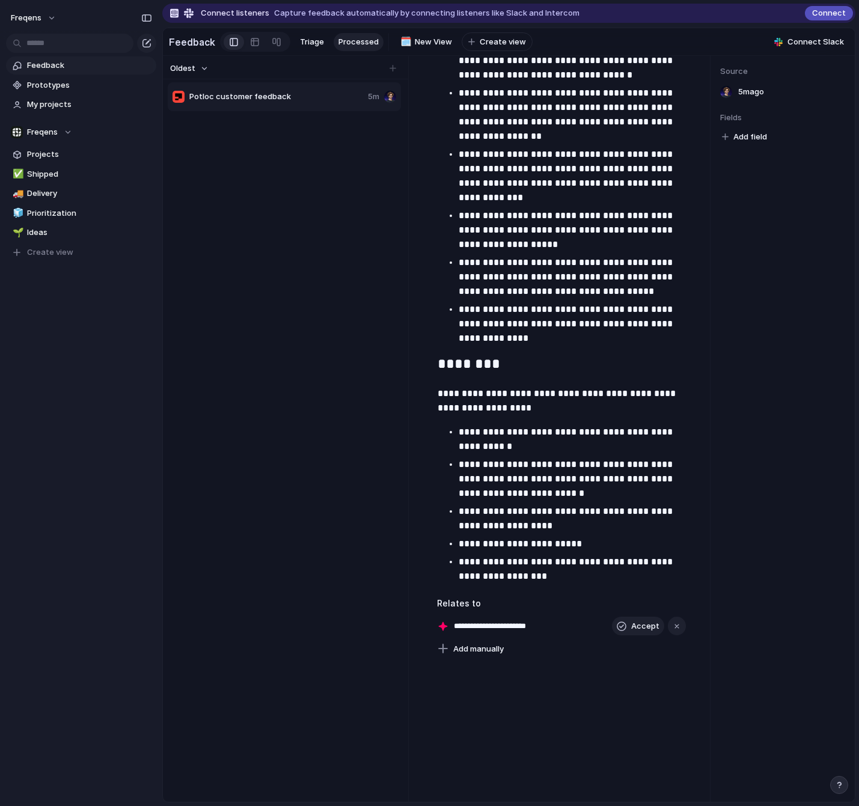
scroll to position [3786, 0]
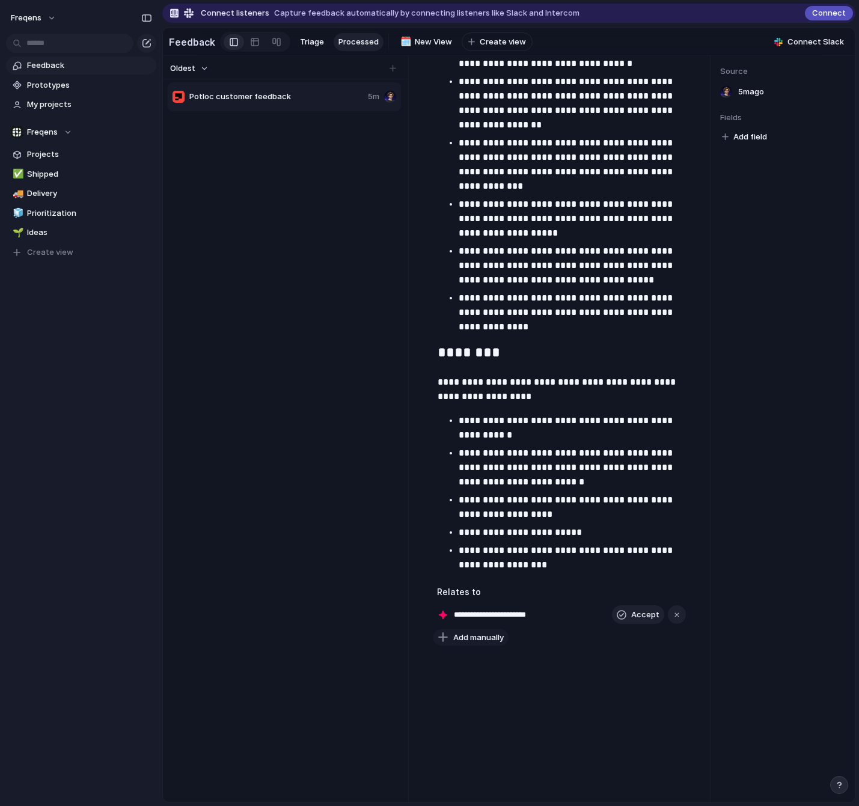
click at [500, 517] on span "Add manually" at bounding box center [478, 638] width 50 height 12
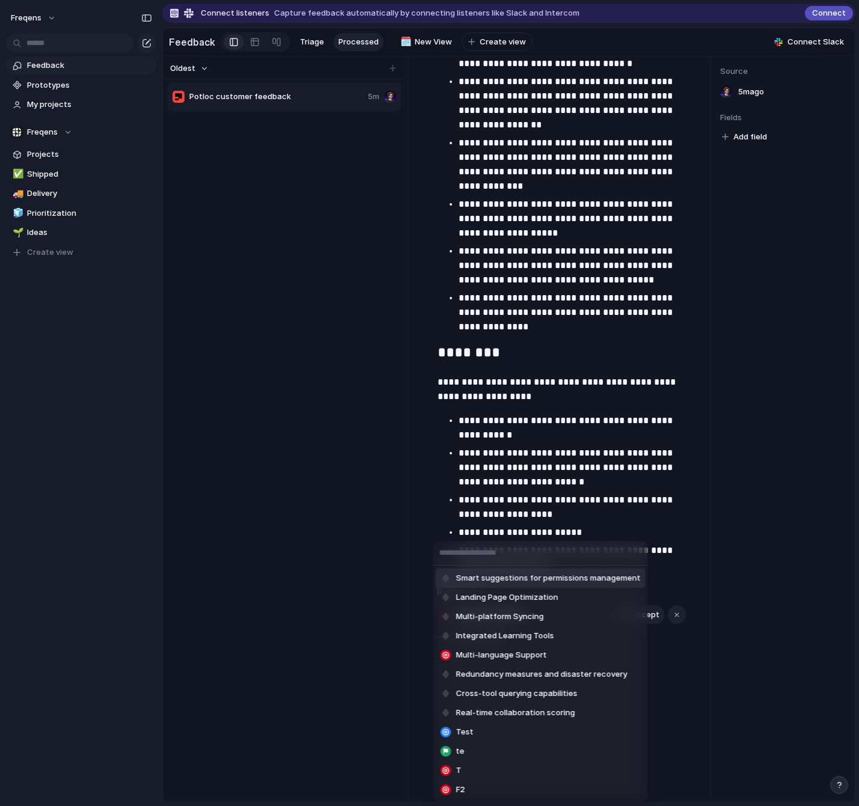
click at [516, 495] on div "Smart suggestions for permissions management Landing Page Optimization Multi-pl…" at bounding box center [429, 403] width 859 height 806
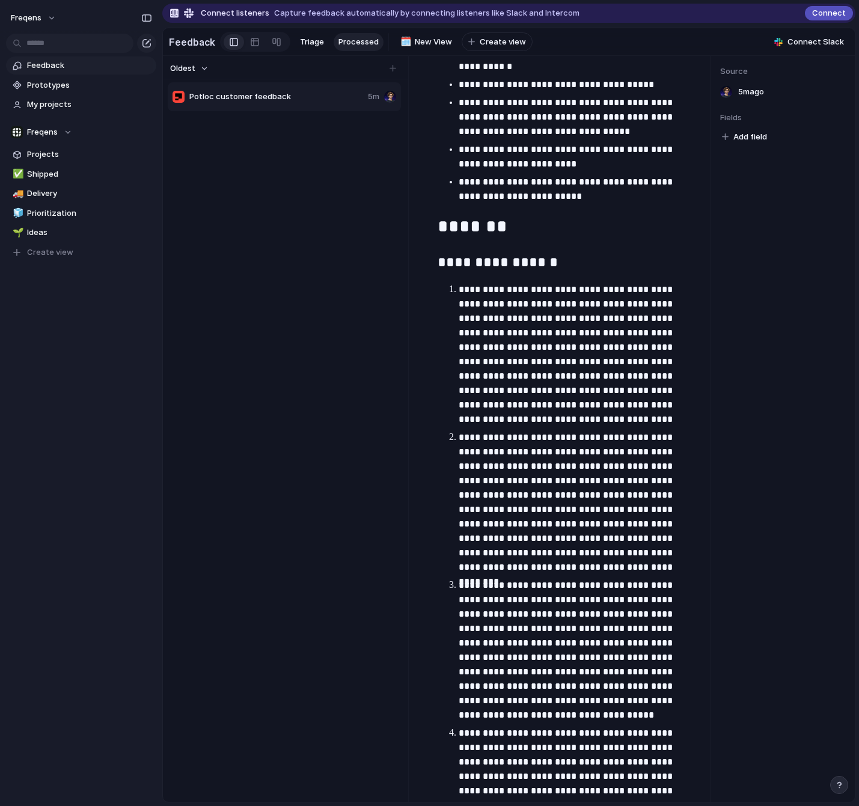
scroll to position [0, 0]
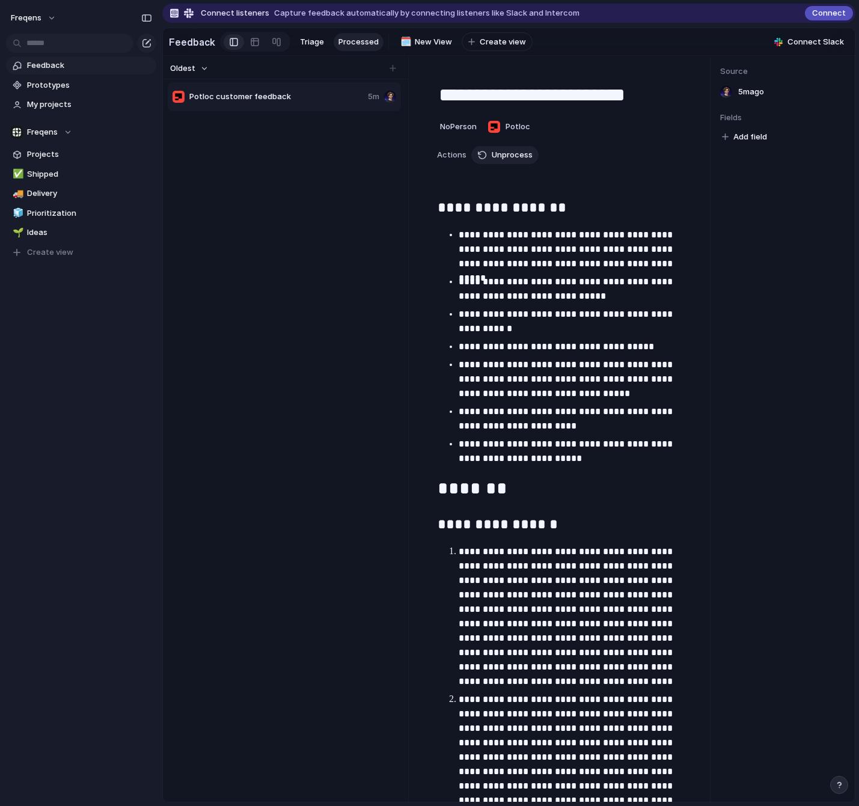
click at [590, 320] on p "**********" at bounding box center [572, 321] width 227 height 29
click at [508, 257] on p "**********" at bounding box center [572, 249] width 227 height 43
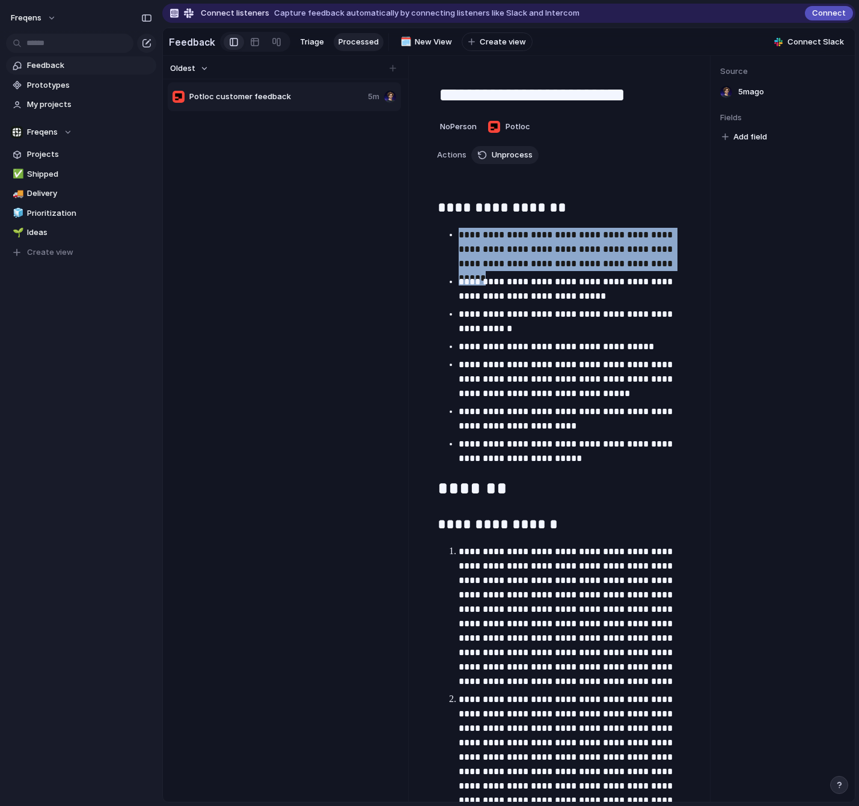
click at [508, 257] on p "**********" at bounding box center [572, 249] width 227 height 43
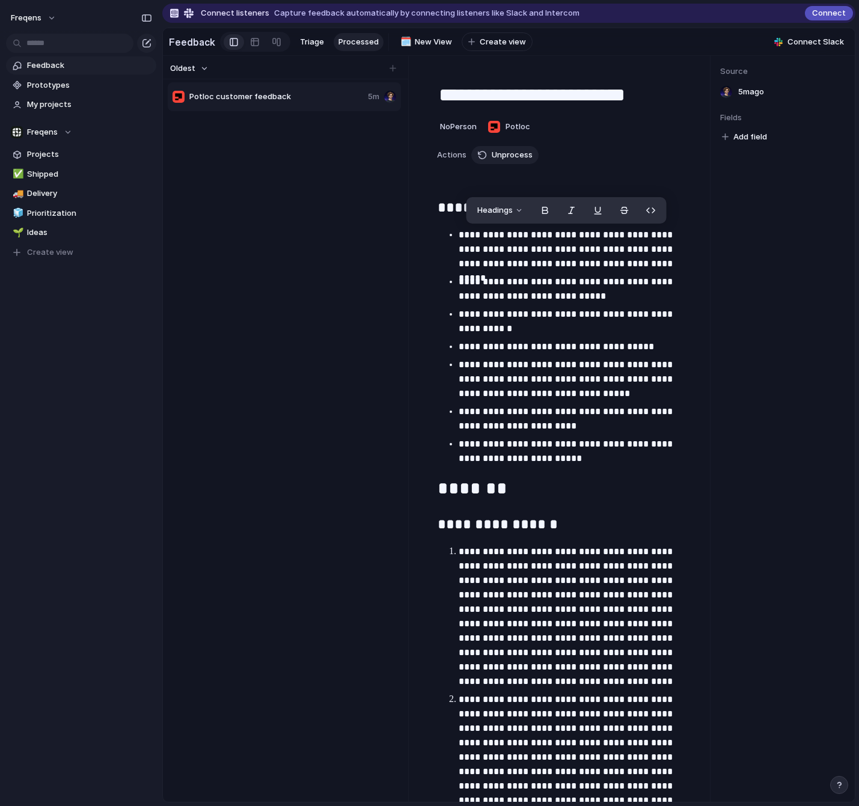
click at [505, 291] on p "**********" at bounding box center [572, 289] width 227 height 29
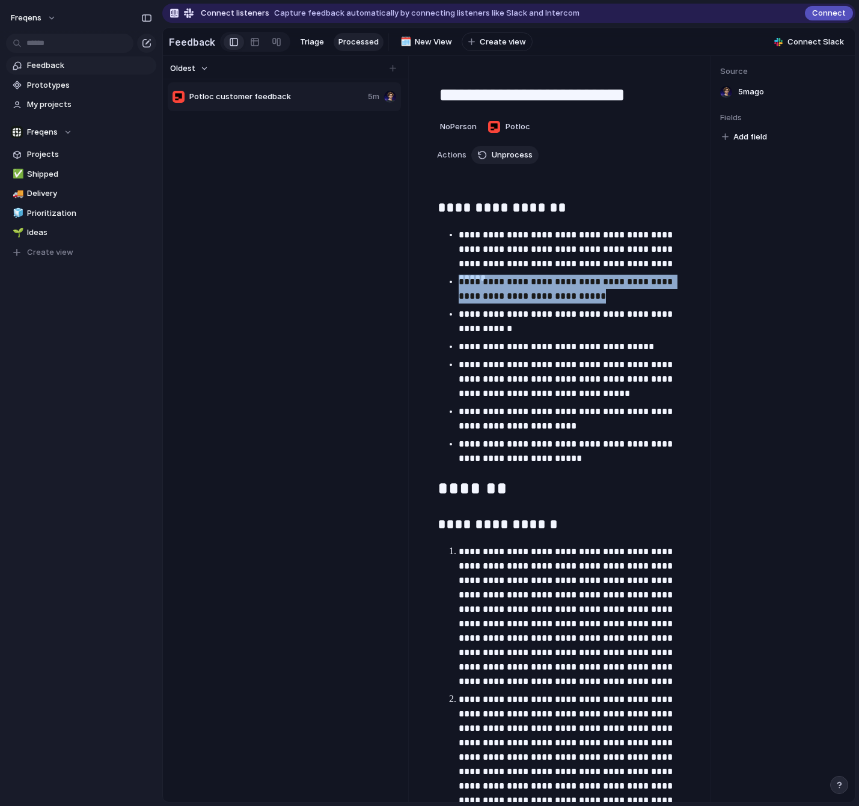
click at [505, 291] on p "**********" at bounding box center [572, 289] width 227 height 29
click at [351, 244] on div "Potloc customer feedback 5m" at bounding box center [286, 440] width 236 height 718
click at [523, 348] on p "**********" at bounding box center [572, 347] width 227 height 14
click at [487, 159] on button "Unprocess" at bounding box center [504, 155] width 67 height 18
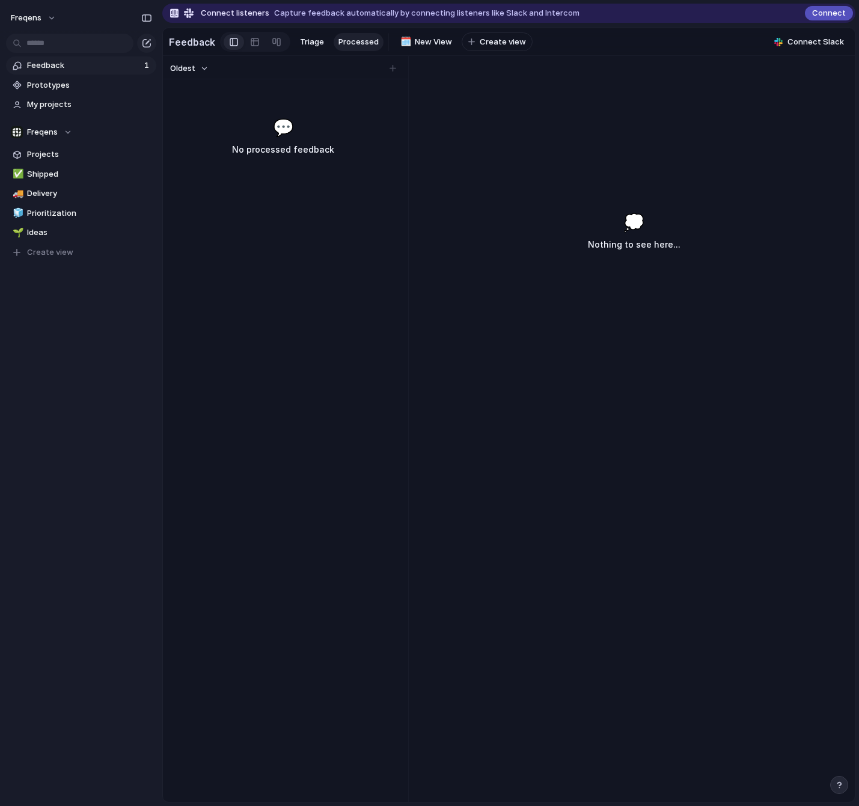
click at [460, 319] on div "💭 Nothing to see here..." at bounding box center [634, 489] width 442 height 626
click at [309, 45] on span "Triage" at bounding box center [312, 42] width 24 height 12
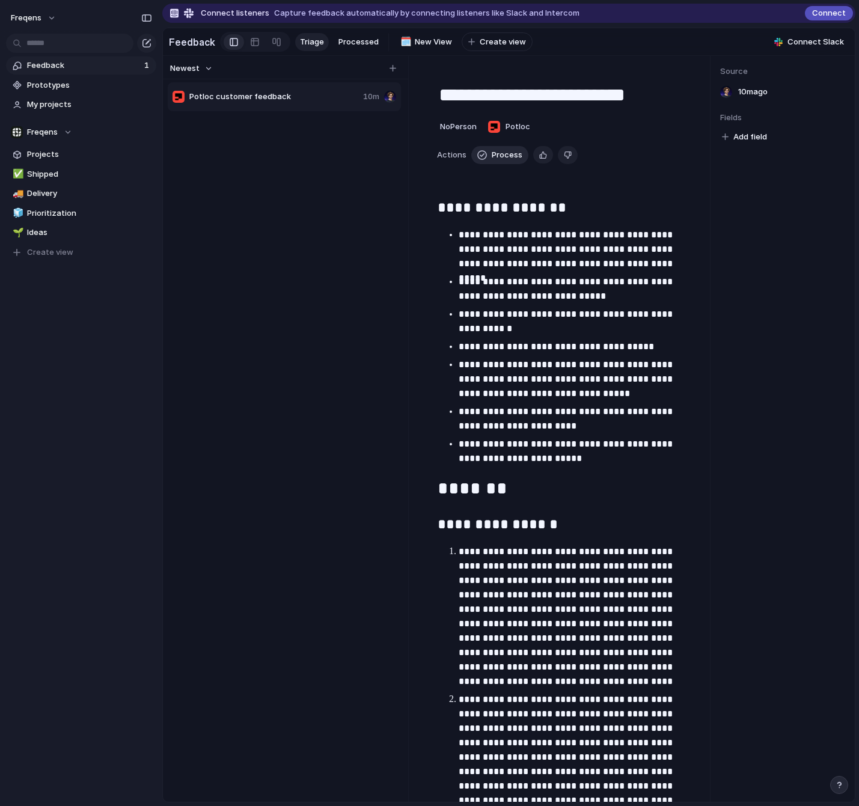
click at [510, 156] on span "Process" at bounding box center [507, 155] width 31 height 12
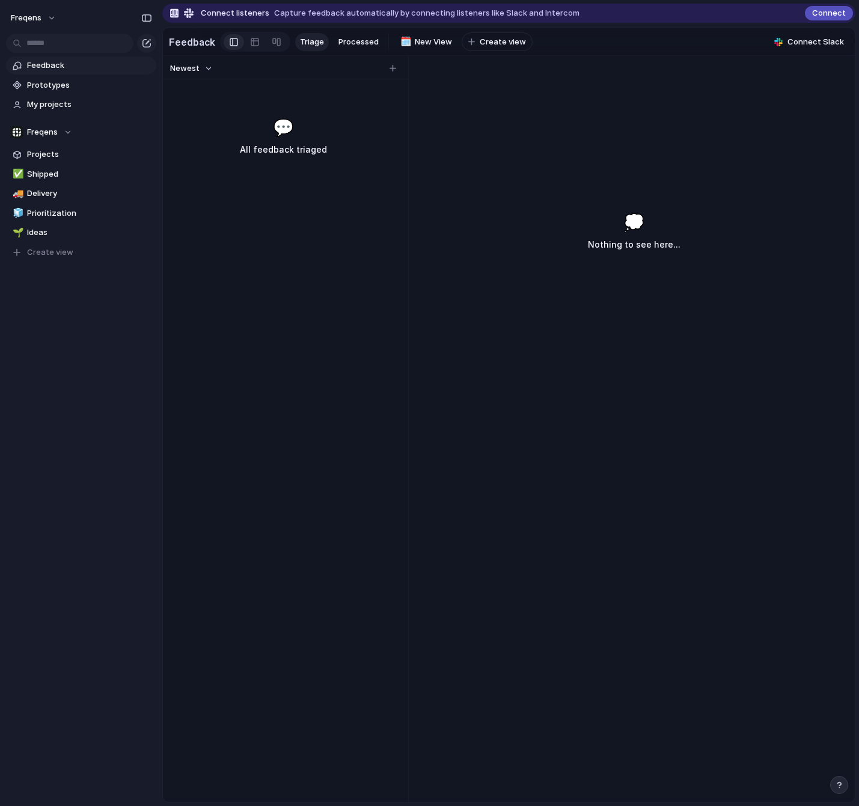
click at [359, 33] on div "Feedback Triage Processed 🗓️ New View To pick up a draggable item, press the sp…" at bounding box center [351, 41] width 364 height 25
click at [353, 37] on span "Processed" at bounding box center [358, 42] width 40 height 12
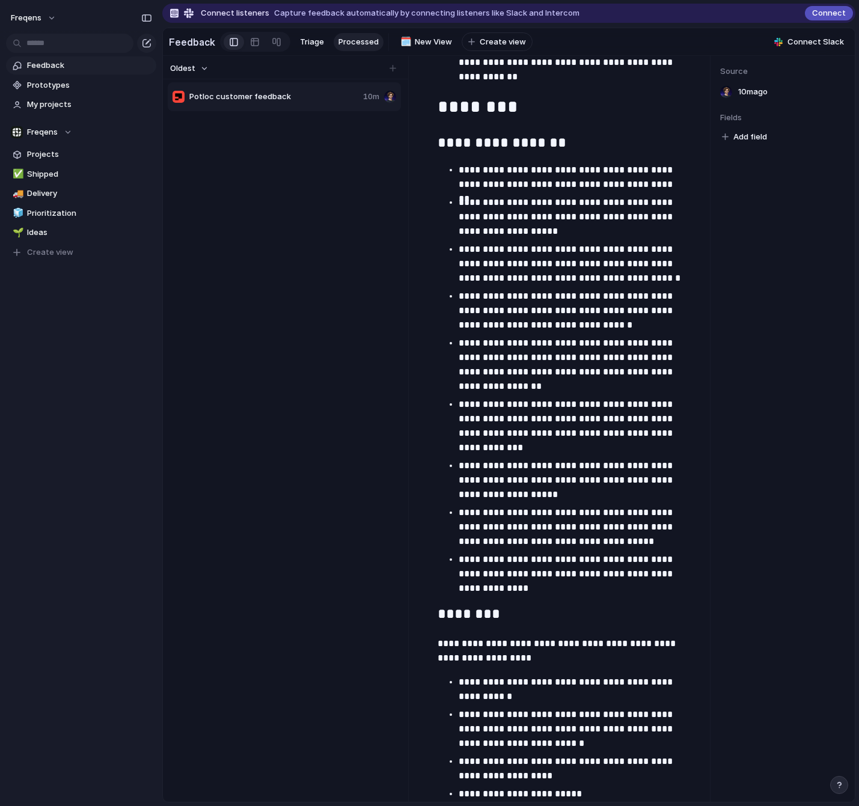
scroll to position [3786, 0]
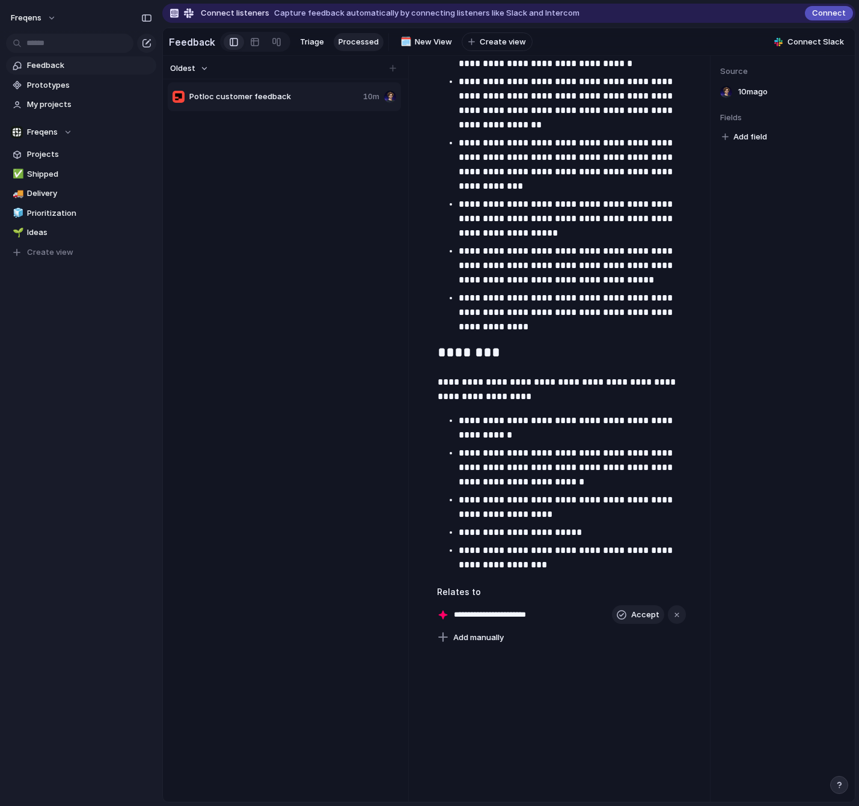
click at [521, 517] on input "**********" at bounding box center [509, 615] width 110 height 12
click at [626, 517] on div "button" at bounding box center [622, 615] width 10 height 10
click at [460, 517] on span "Potloc customer feedback" at bounding box center [504, 614] width 109 height 17
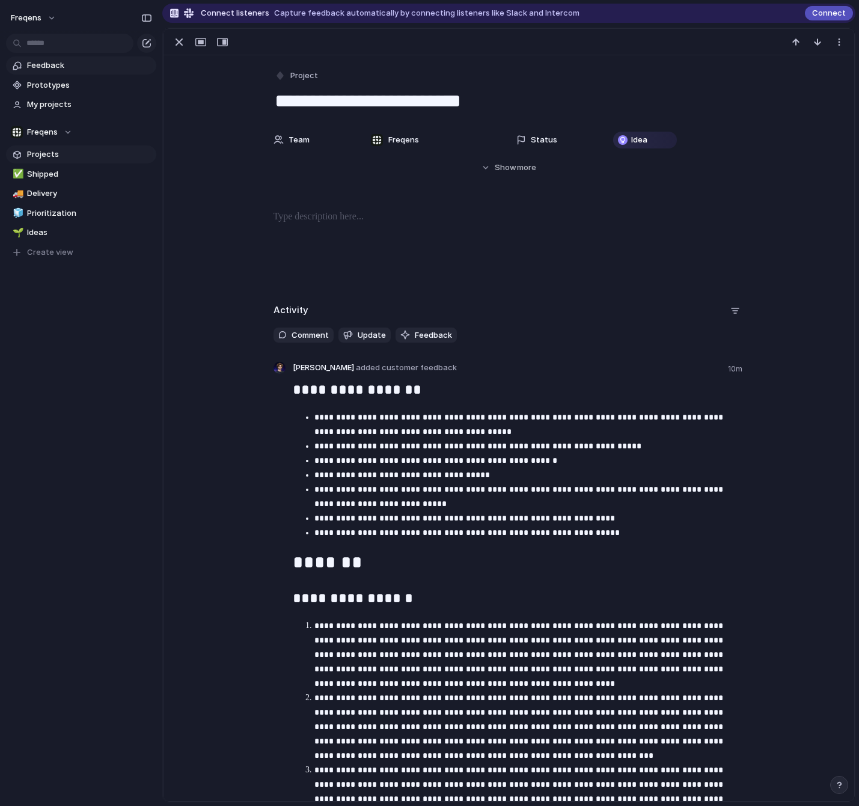
click at [58, 156] on span "Projects" at bounding box center [89, 154] width 125 height 12
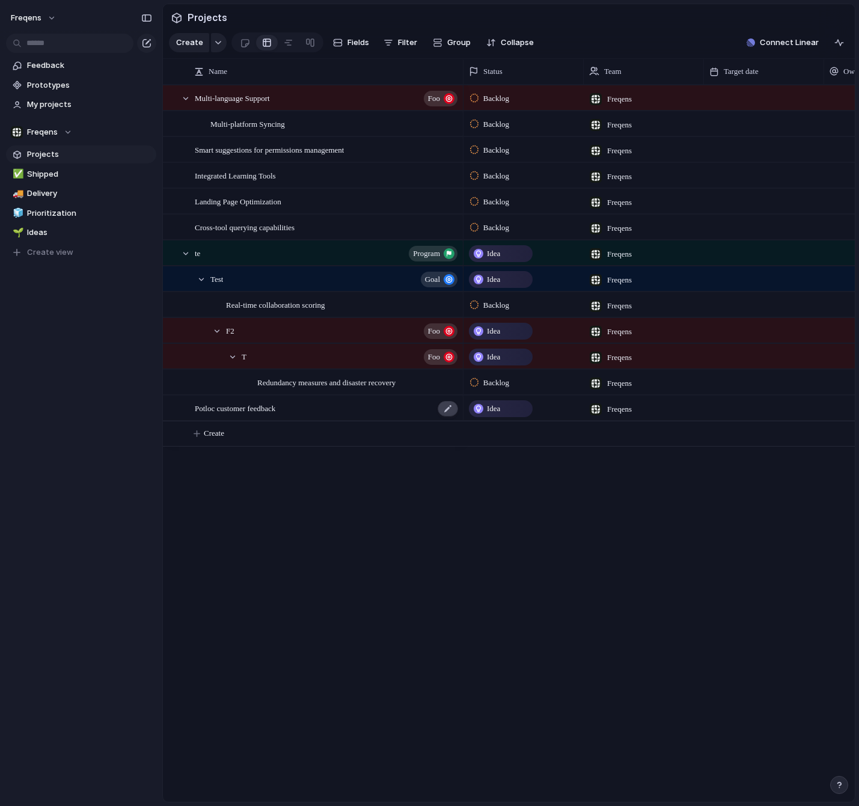
click at [758, 410] on body "Freqens Feedback Prototypes My projects Freqens Projects ✅ Shipped 🚚 Delivery 🧊…" at bounding box center [429, 403] width 859 height 806
click at [273, 407] on span "Potloc customer feedback" at bounding box center [235, 408] width 81 height 14
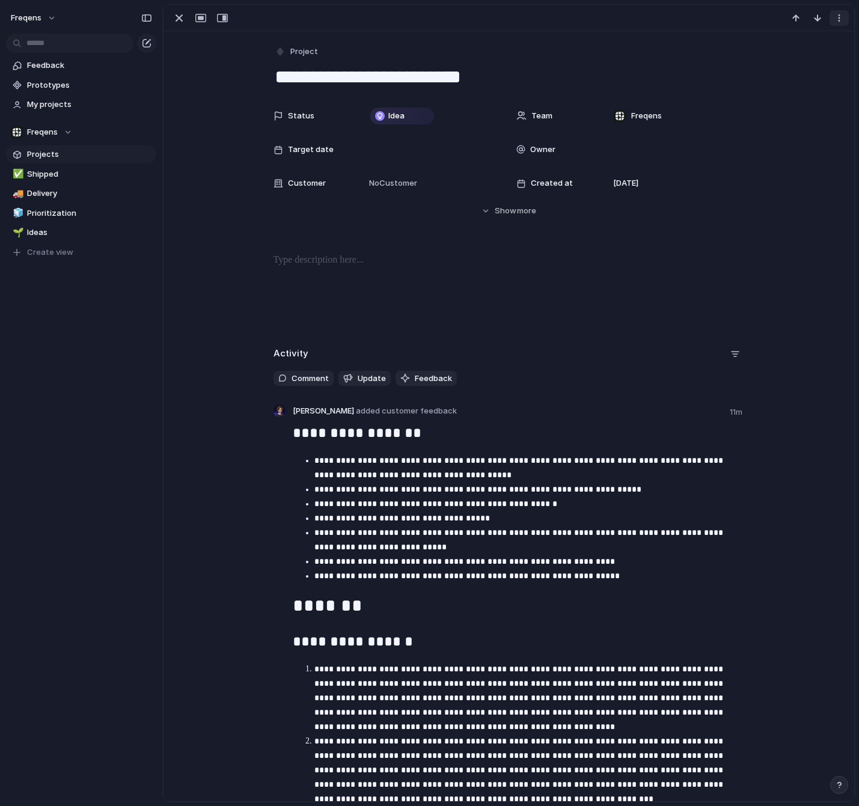
click at [773, 17] on button "button" at bounding box center [838, 18] width 19 height 16
click at [773, 59] on span "Delete" at bounding box center [786, 63] width 25 height 12
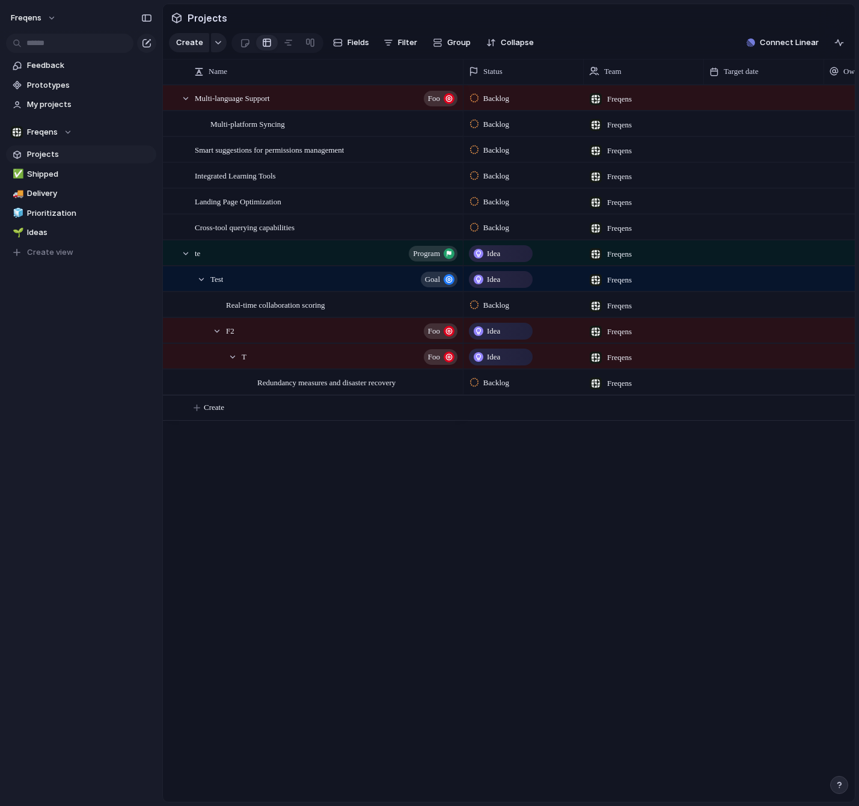
drag, startPoint x: 319, startPoint y: 455, endPoint x: 317, endPoint y: 440, distance: 15.2
click at [319, 454] on div "Multi-language Support Foo Multi-platform Syncing Smart suggestions for permiss…" at bounding box center [509, 443] width 692 height 717
click at [58, 66] on span "Feedback" at bounding box center [89, 65] width 125 height 12
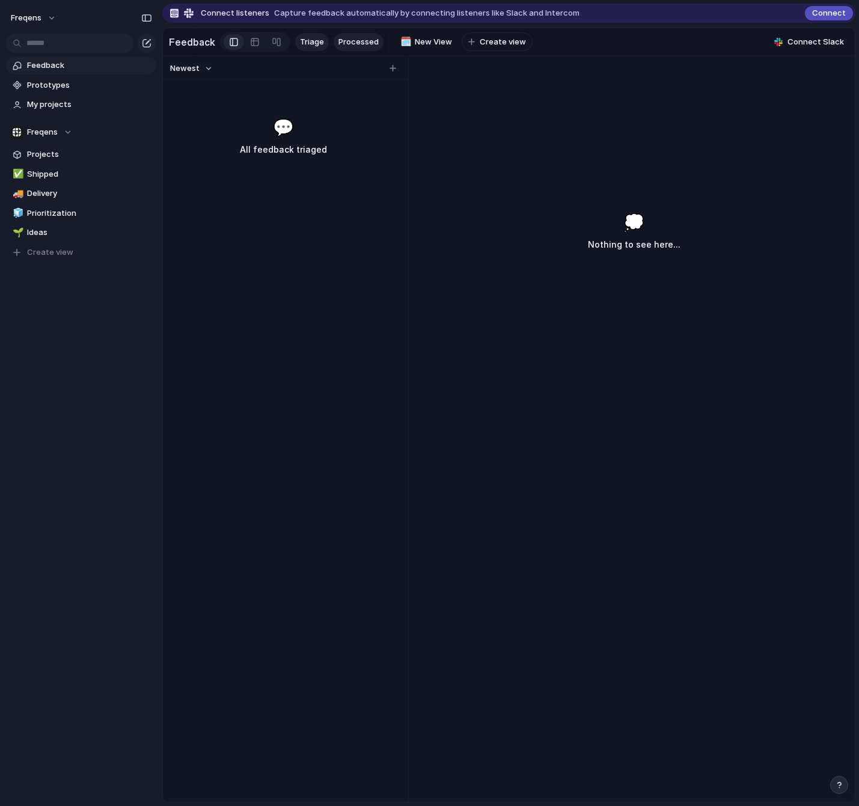
click at [349, 44] on span "Processed" at bounding box center [358, 42] width 40 height 12
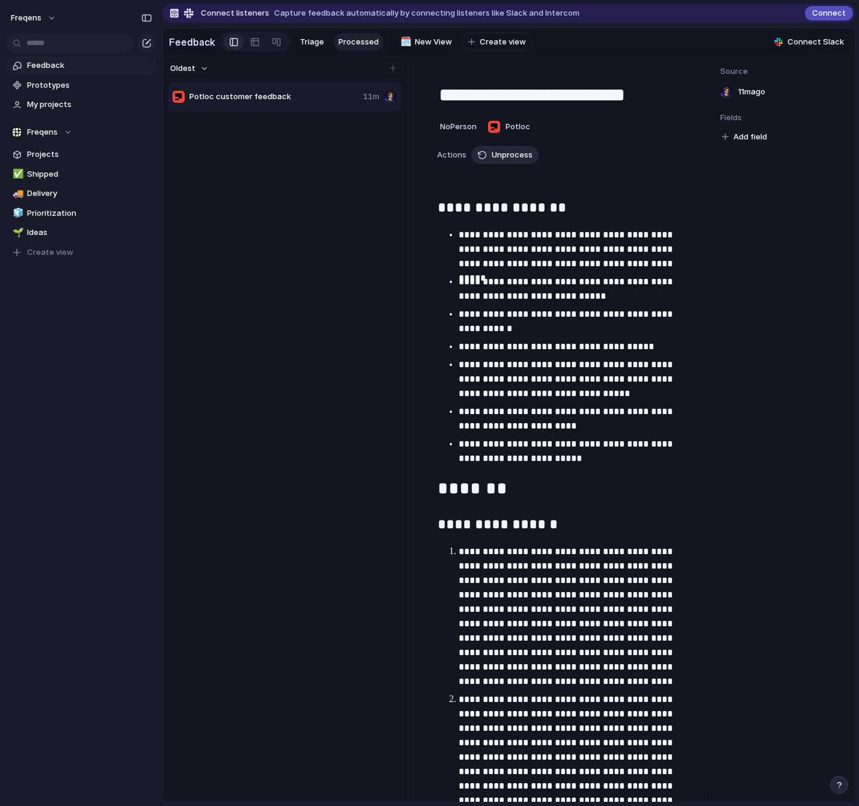
click at [507, 153] on span "Unprocess" at bounding box center [512, 155] width 41 height 12
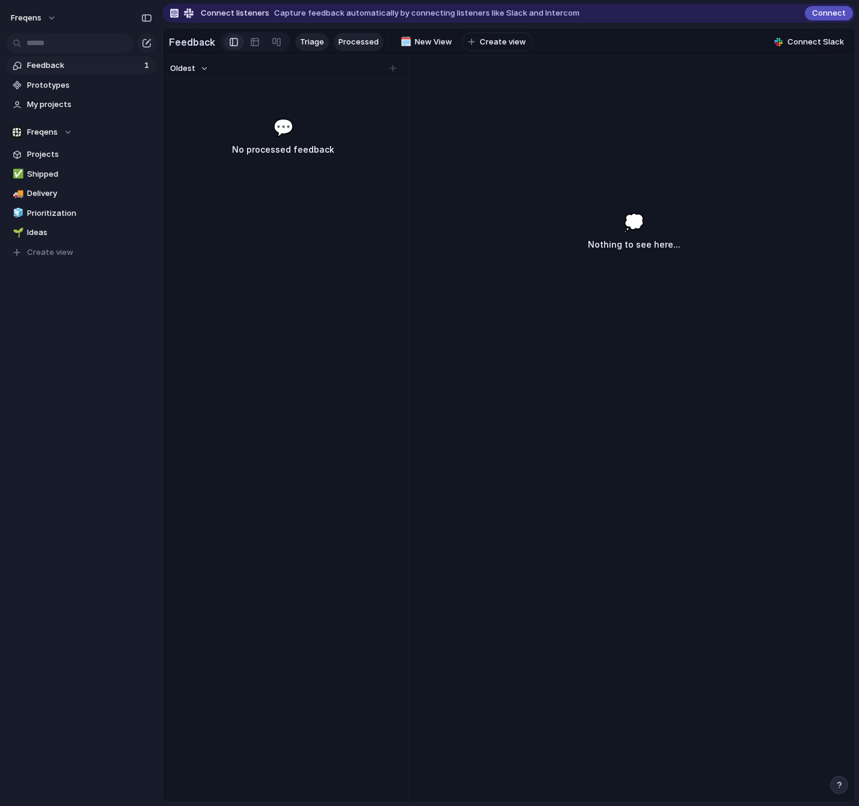
click at [315, 40] on span "Triage" at bounding box center [312, 42] width 24 height 12
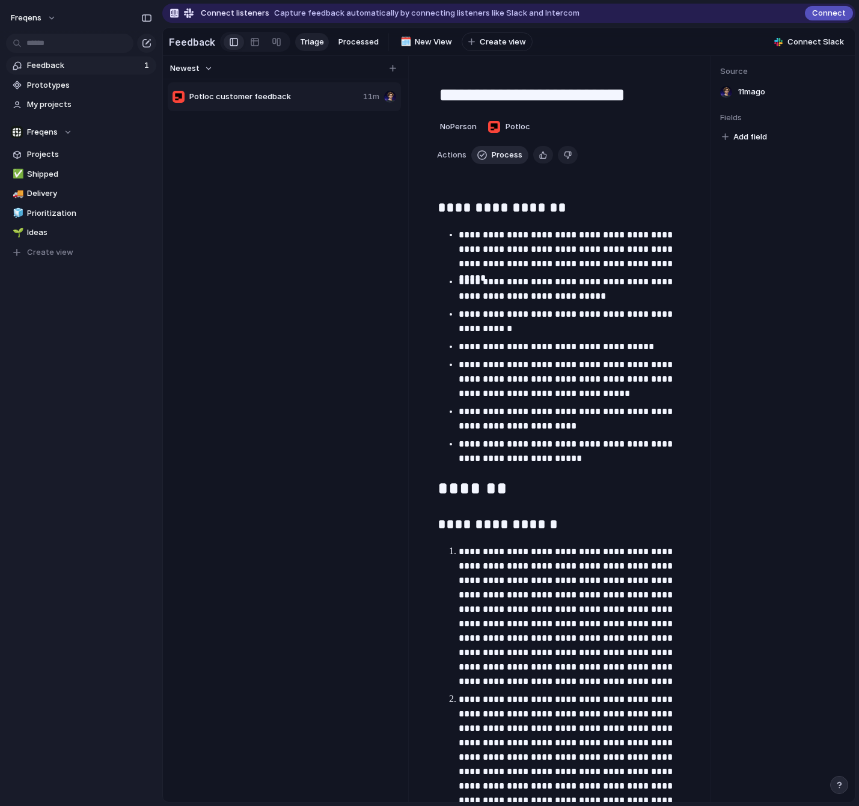
click at [490, 153] on button "Process" at bounding box center [499, 155] width 57 height 18
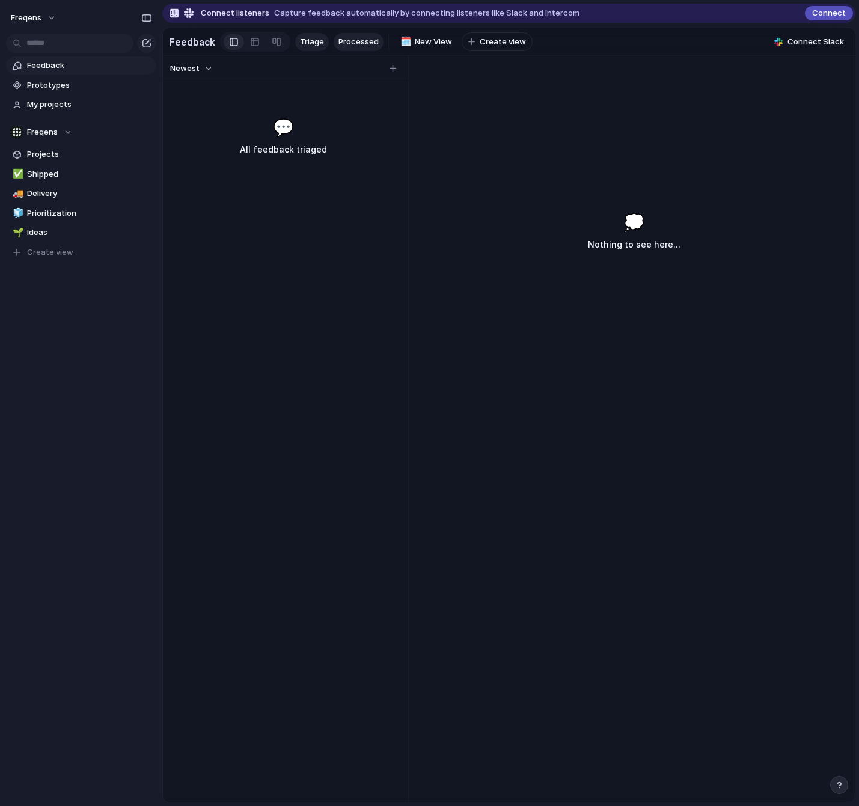
click at [358, 43] on span "Processed" at bounding box center [358, 42] width 40 height 12
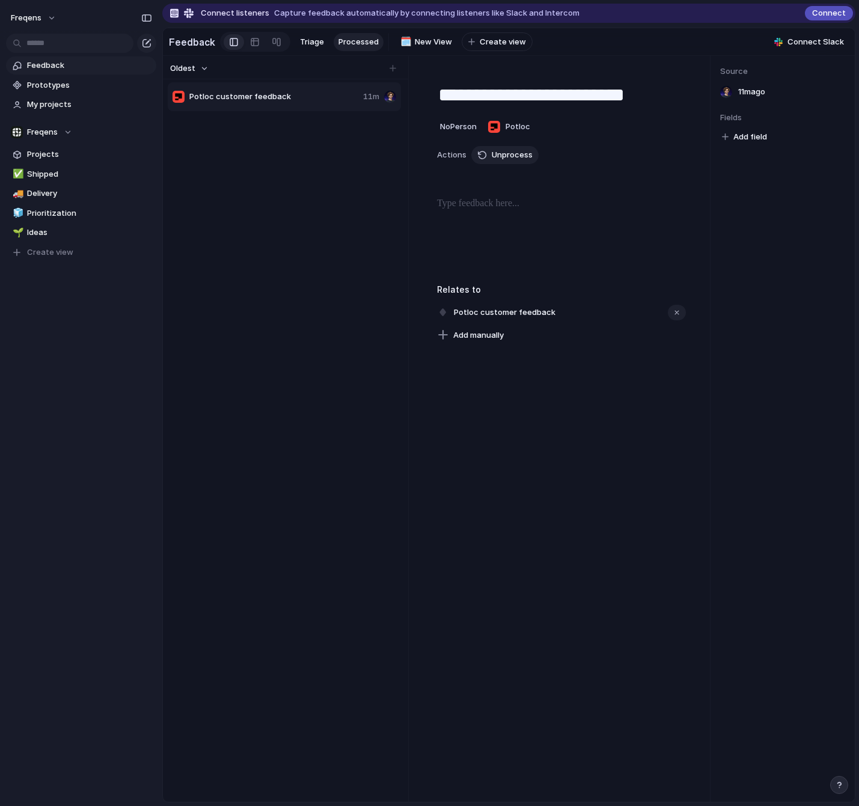
type textarea "**********"
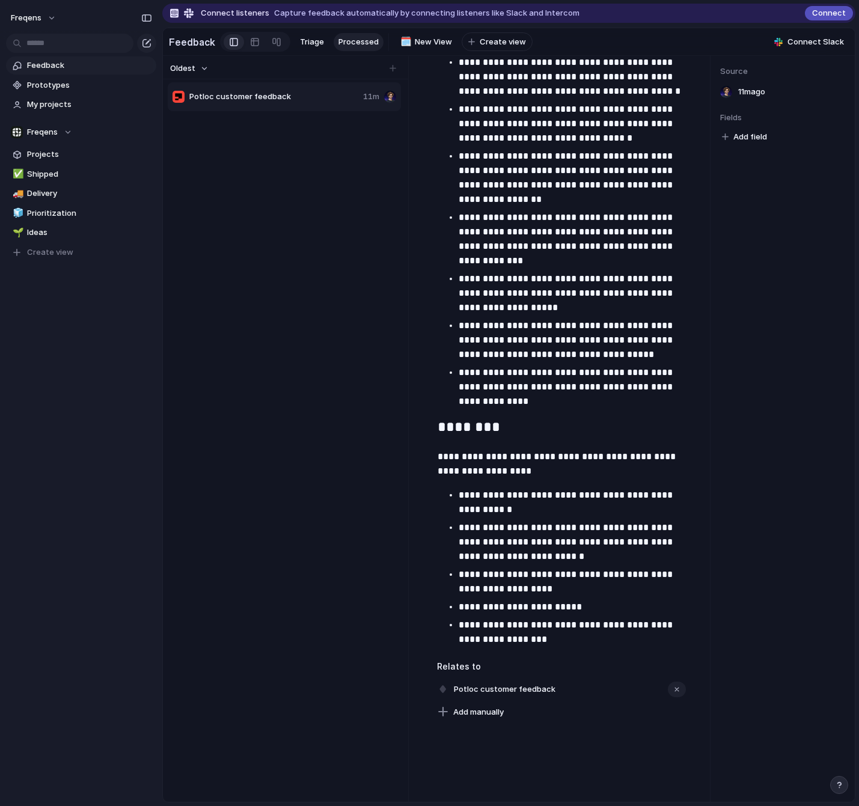
scroll to position [3786, 0]
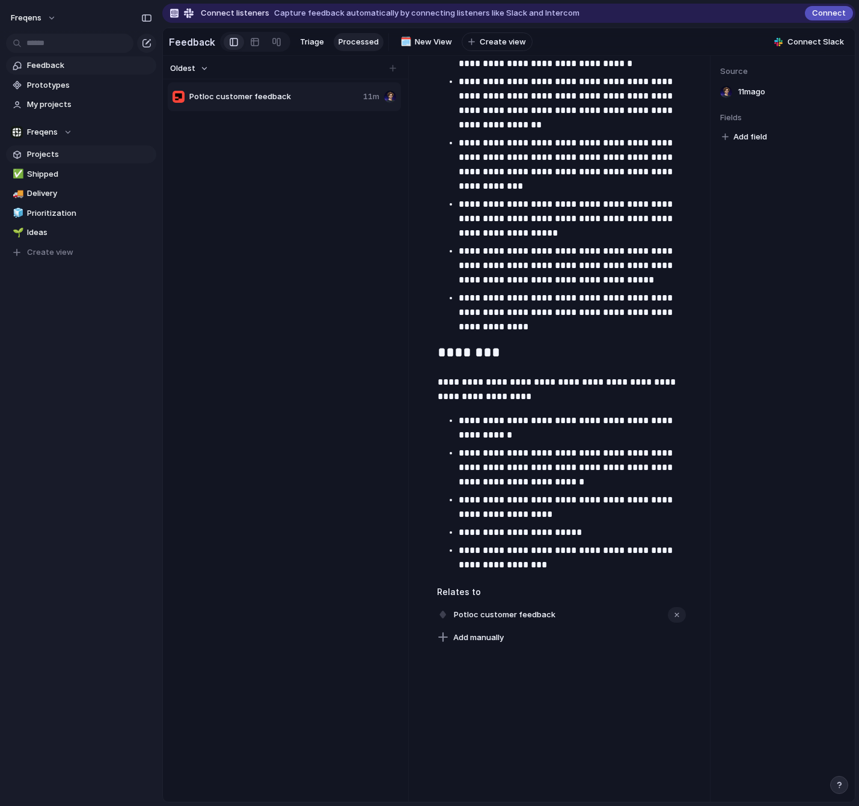
click at [75, 156] on span "Projects" at bounding box center [89, 154] width 125 height 12
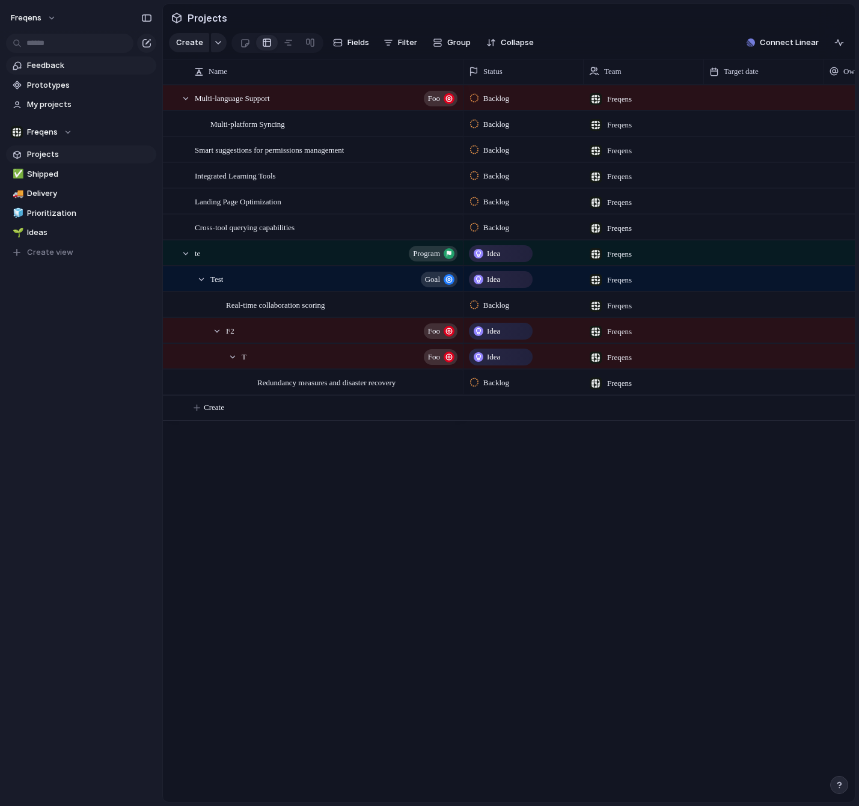
click at [50, 67] on span "Feedback" at bounding box center [89, 65] width 125 height 12
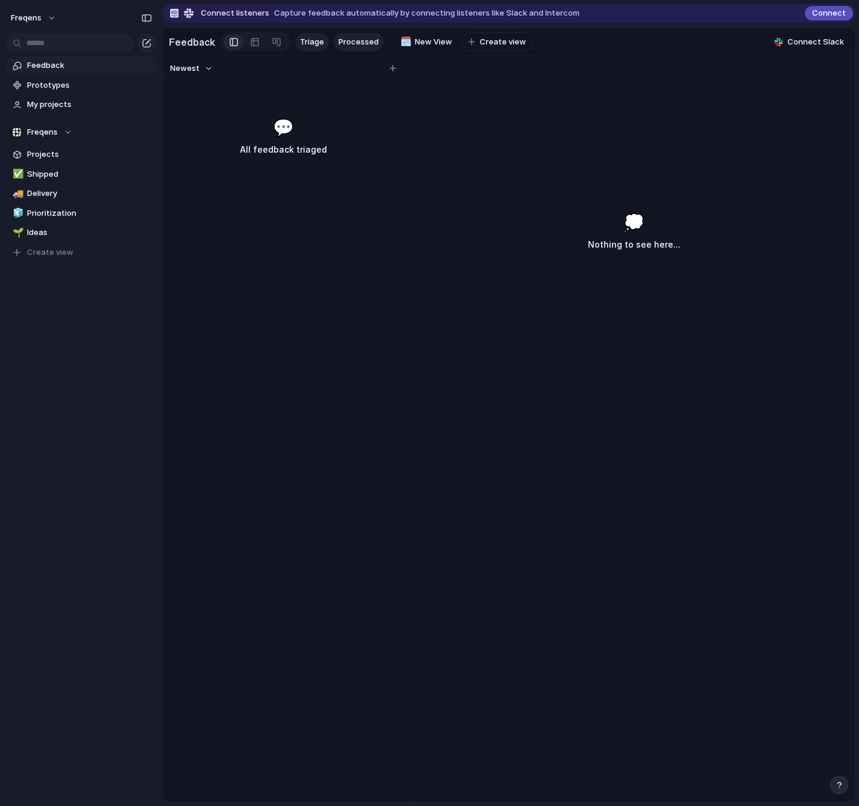
click at [360, 40] on span "Processed" at bounding box center [358, 42] width 40 height 12
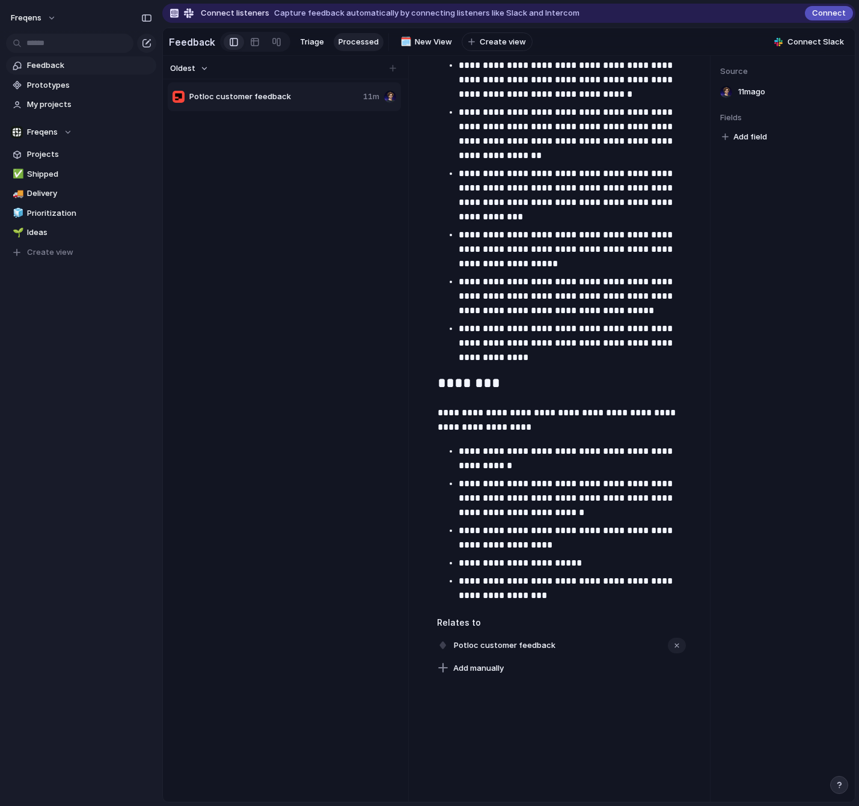
scroll to position [3786, 0]
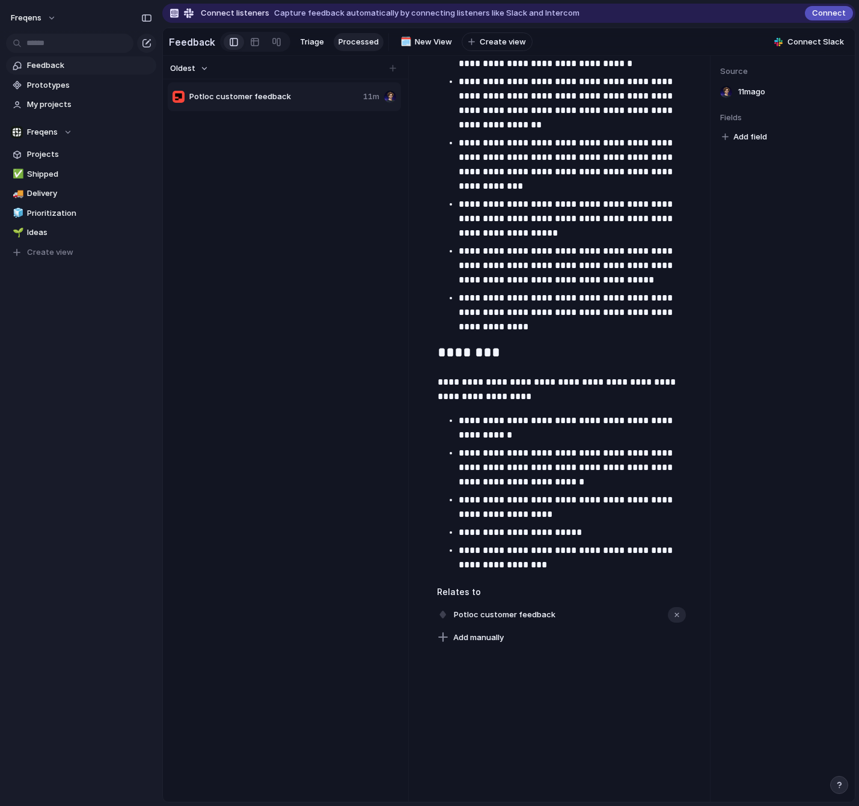
click at [677, 517] on div "button" at bounding box center [676, 615] width 8 height 8
click at [678, 517] on div "button" at bounding box center [676, 615] width 8 height 8
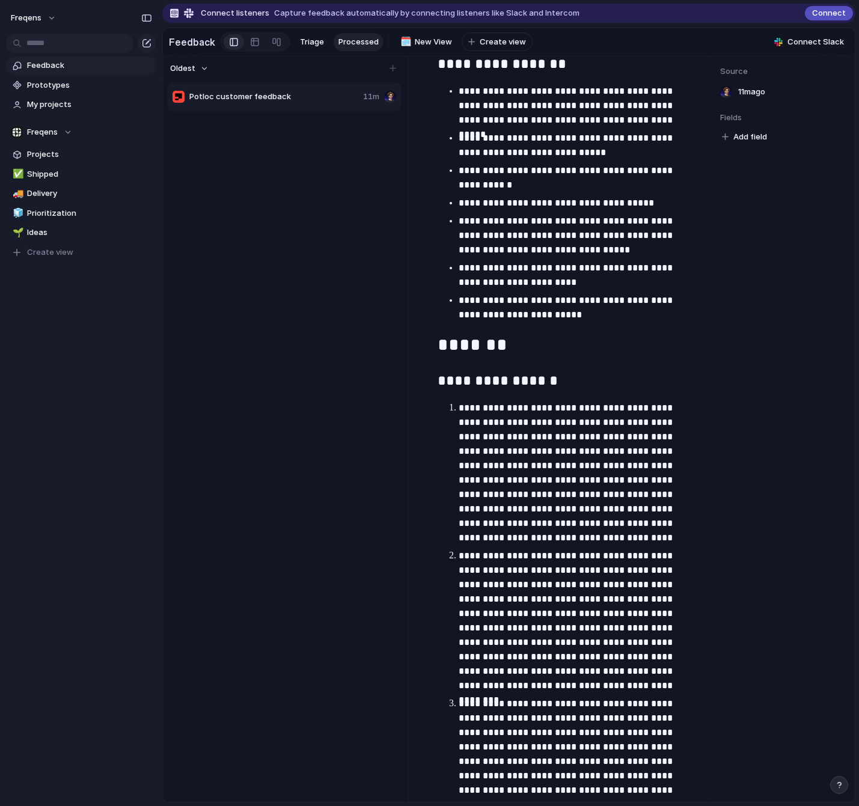
scroll to position [0, 0]
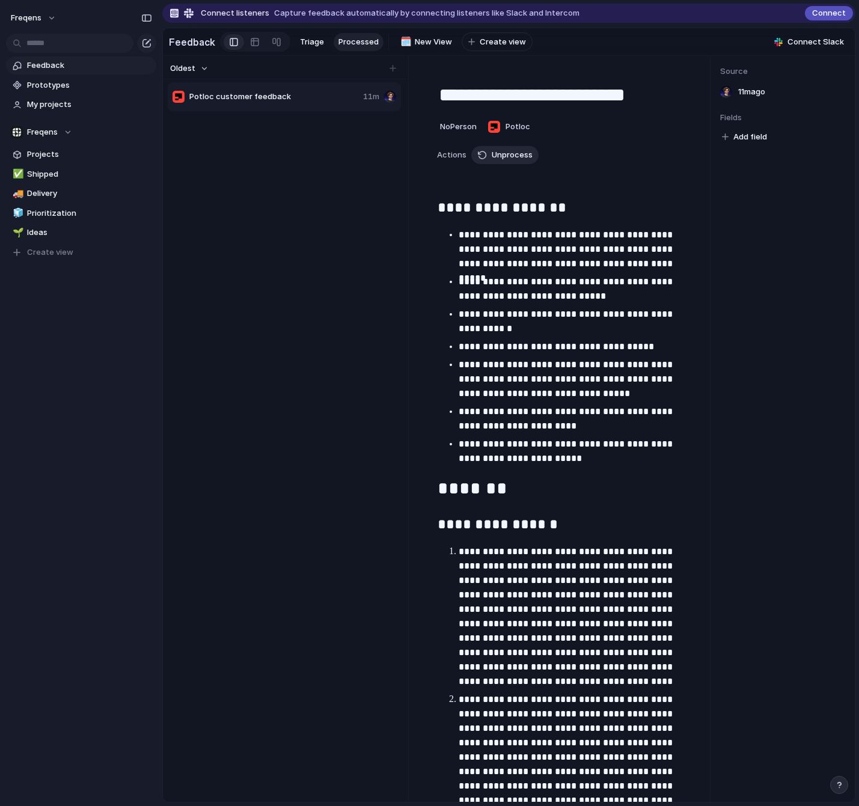
click at [495, 151] on span "Unprocess" at bounding box center [512, 155] width 41 height 12
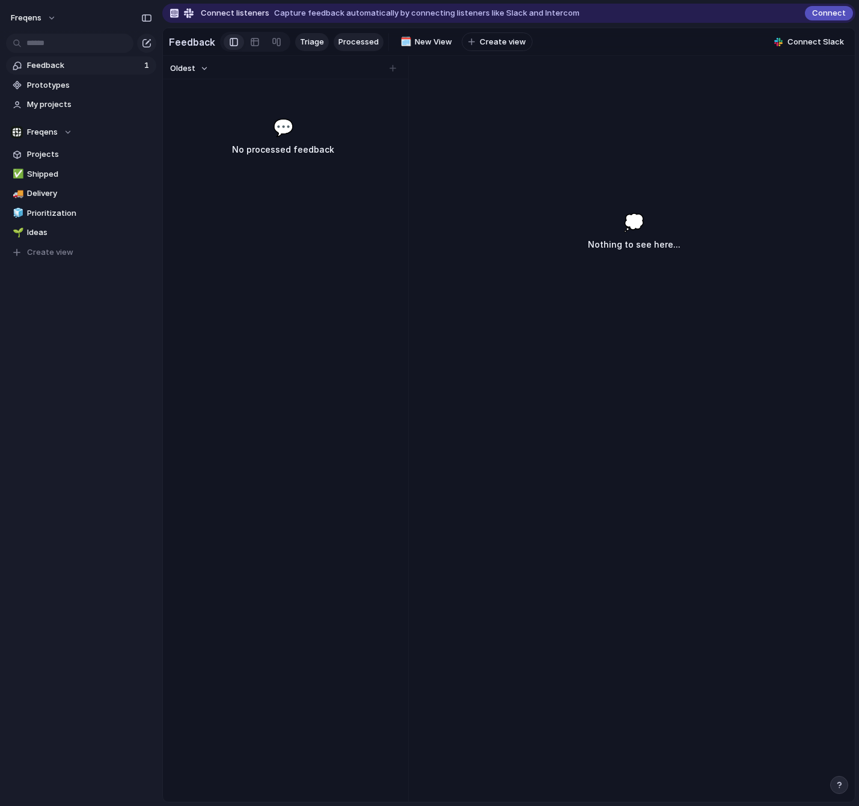
click at [315, 44] on span "Triage" at bounding box center [312, 42] width 24 height 12
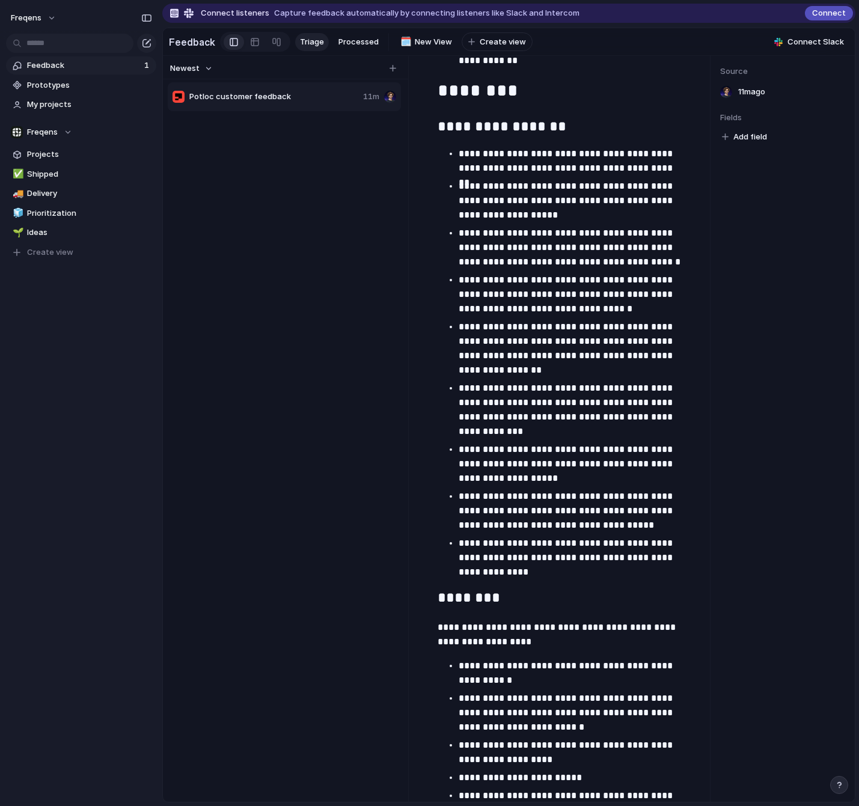
scroll to position [3786, 0]
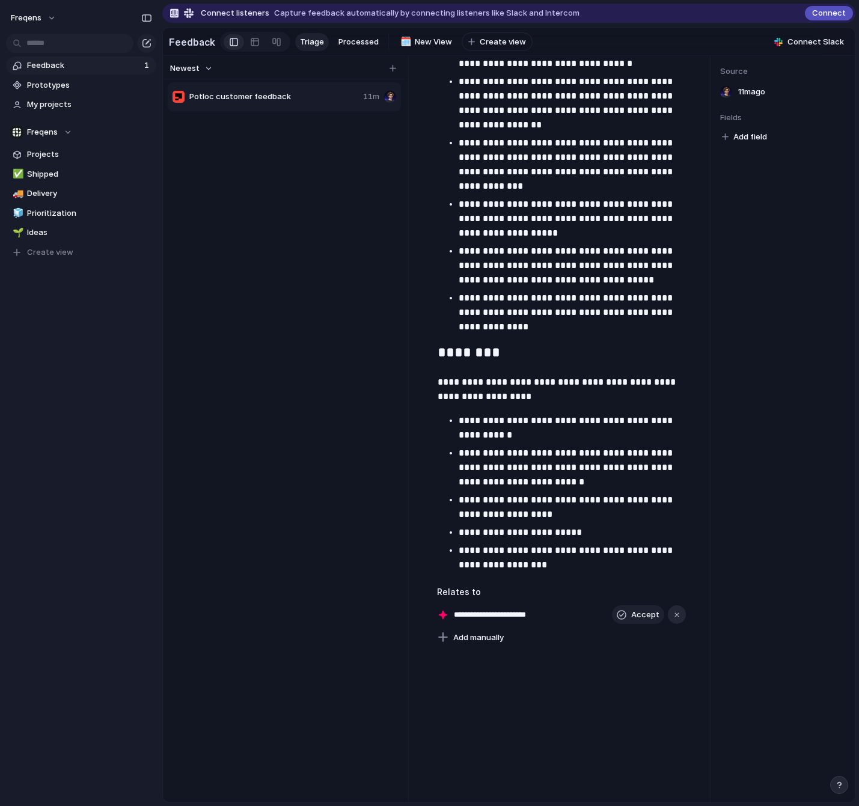
click at [671, 517] on button "button" at bounding box center [677, 614] width 18 height 19
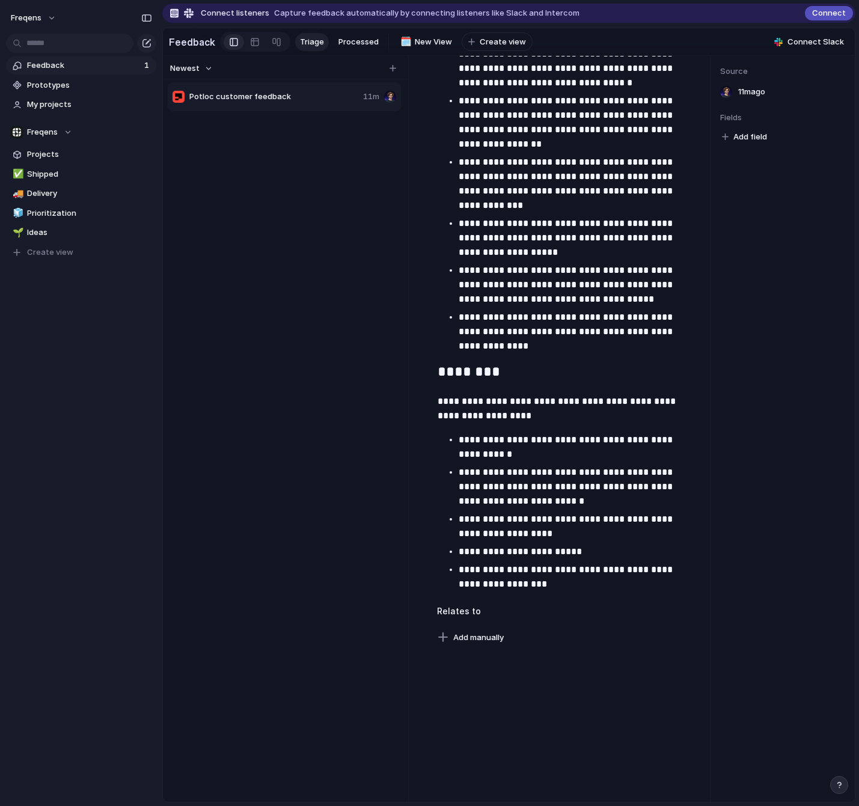
scroll to position [3762, 0]
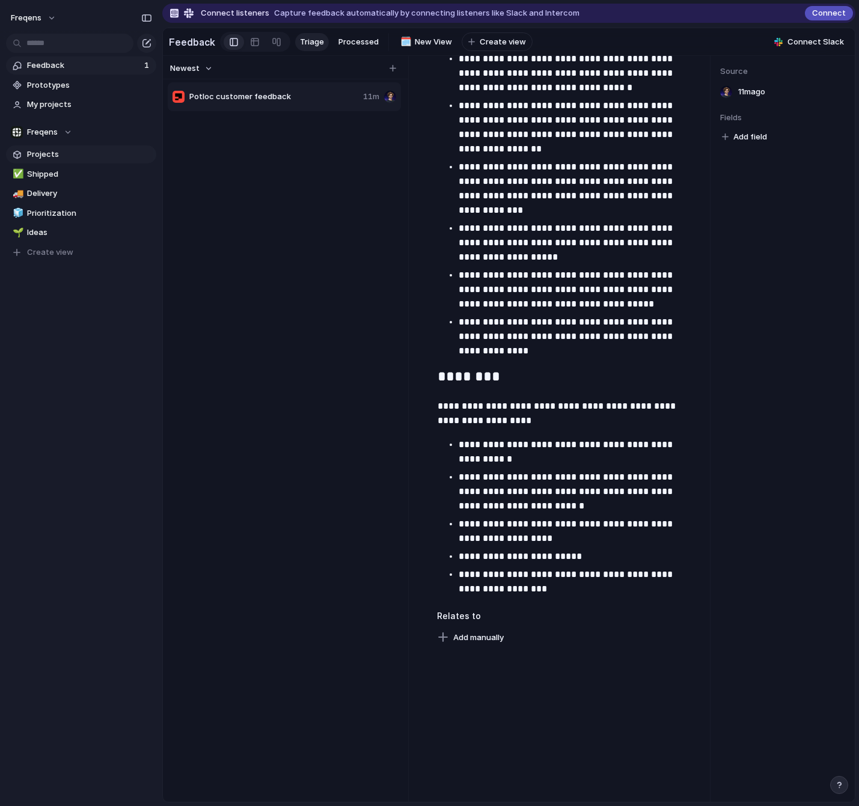
click at [55, 152] on span "Projects" at bounding box center [89, 154] width 125 height 12
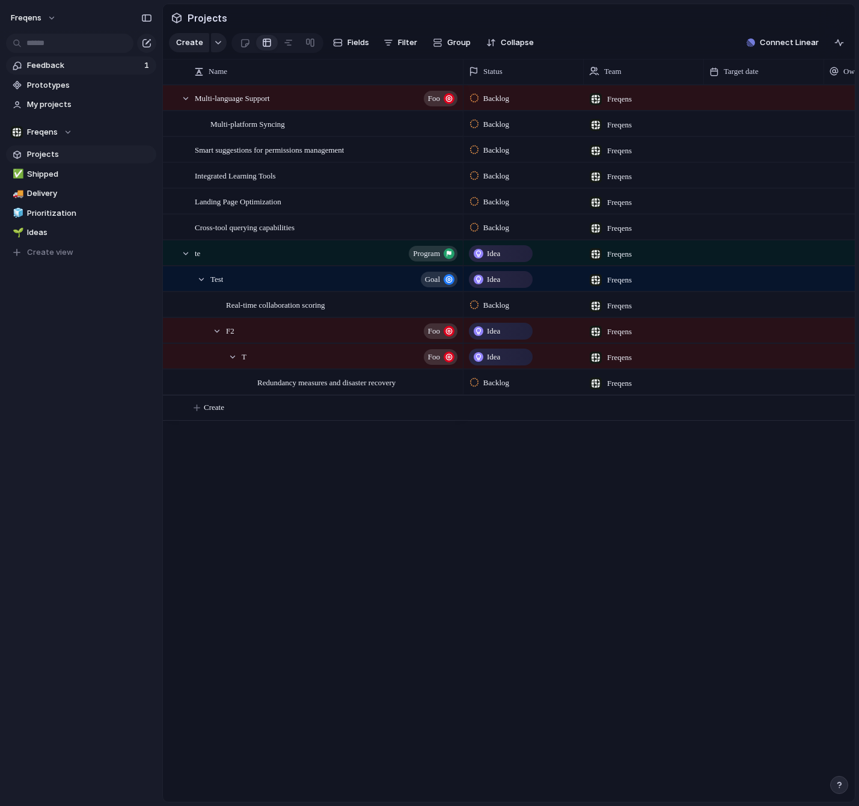
click at [46, 70] on span "Feedback" at bounding box center [84, 65] width 114 height 12
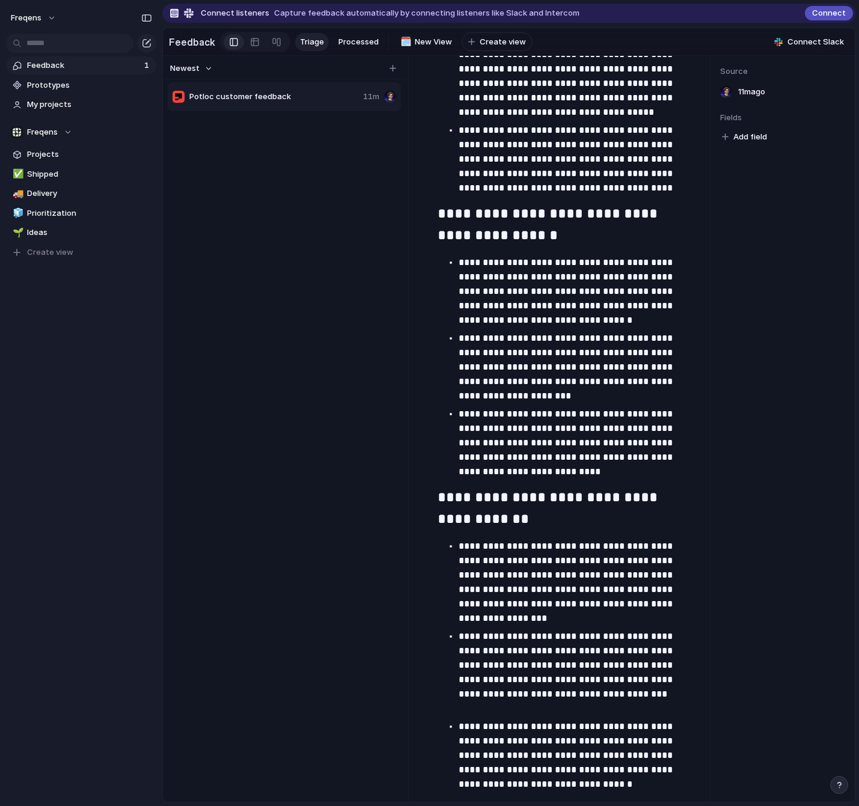
scroll to position [3786, 0]
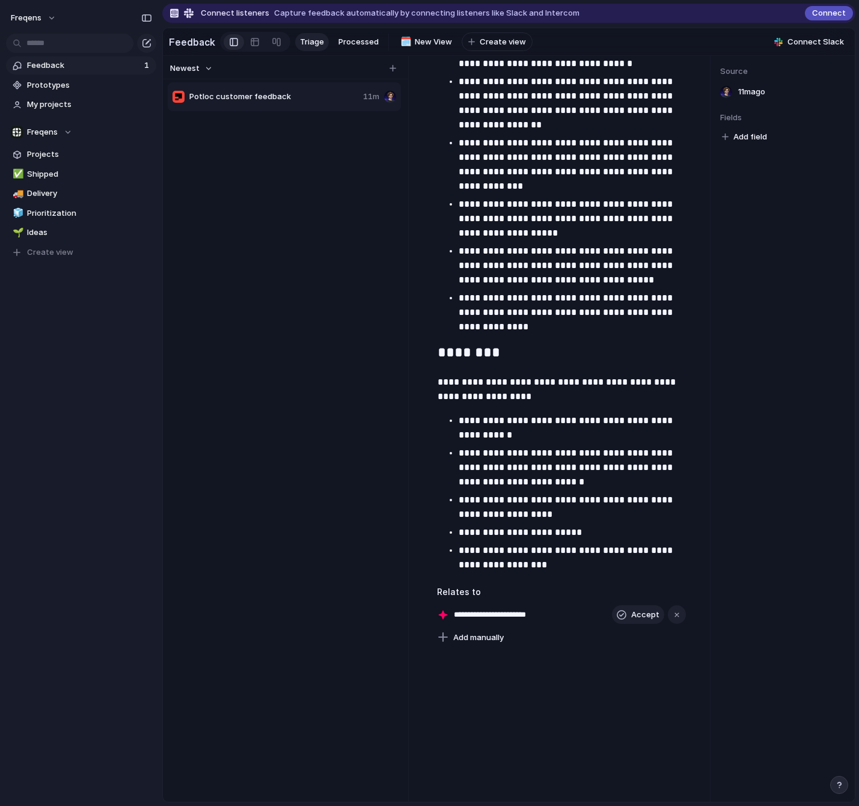
click at [481, 517] on input "**********" at bounding box center [509, 615] width 110 height 12
click at [445, 517] on div "**********" at bounding box center [500, 615] width 127 height 12
click at [679, 517] on div "button" at bounding box center [676, 615] width 8 height 8
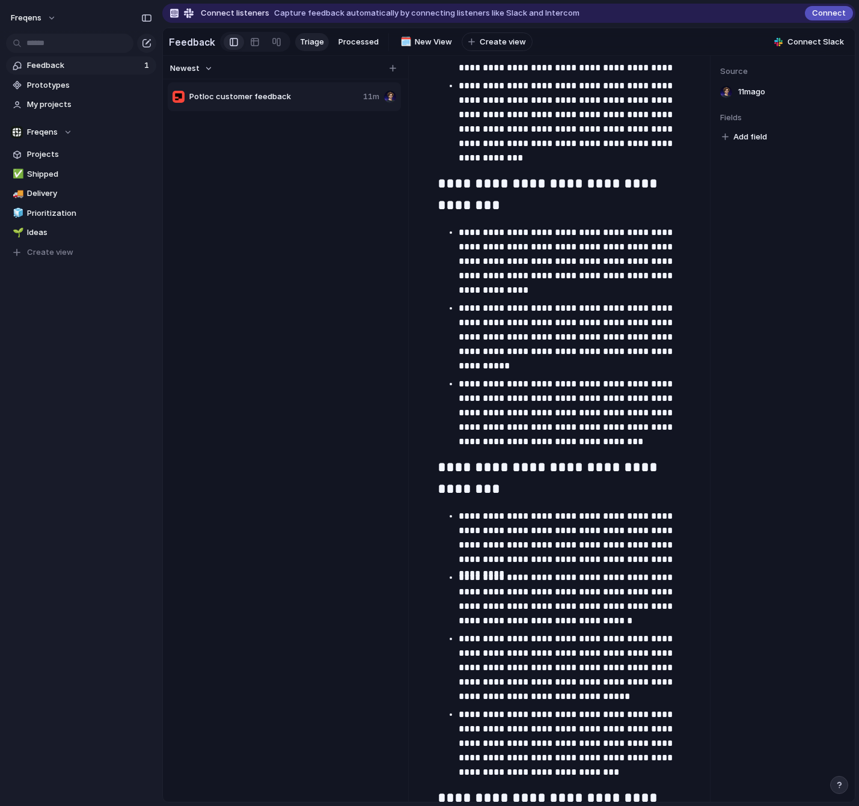
scroll to position [1692, 0]
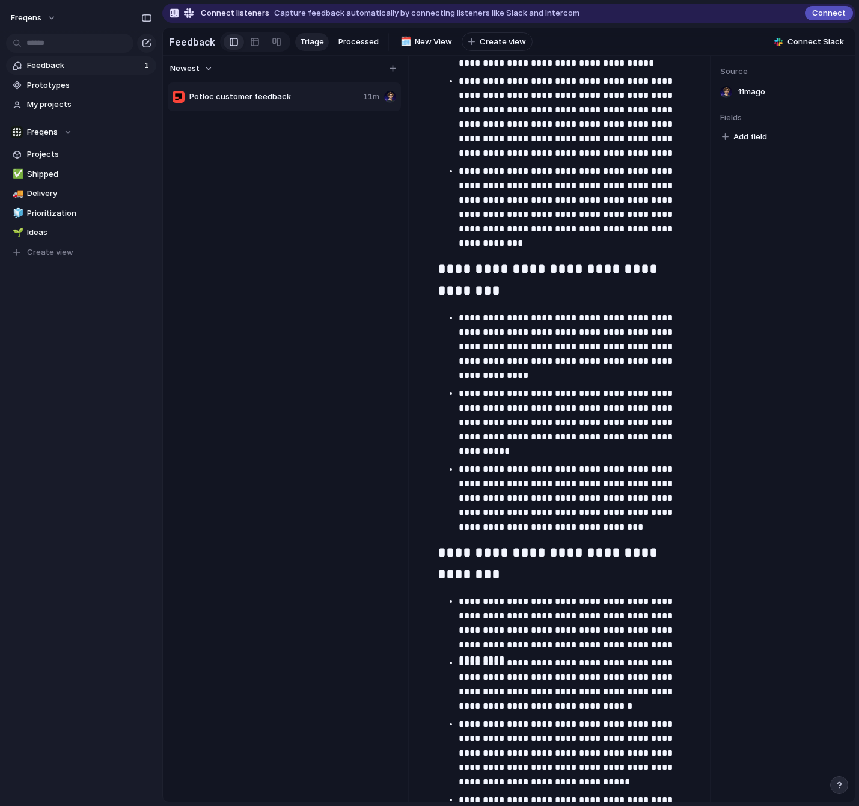
click at [763, 135] on span "Add field" at bounding box center [750, 137] width 34 height 12
click at [699, 189] on span "No results found" at bounding box center [704, 186] width 108 height 19
click at [758, 213] on div "No results found" at bounding box center [429, 403] width 859 height 806
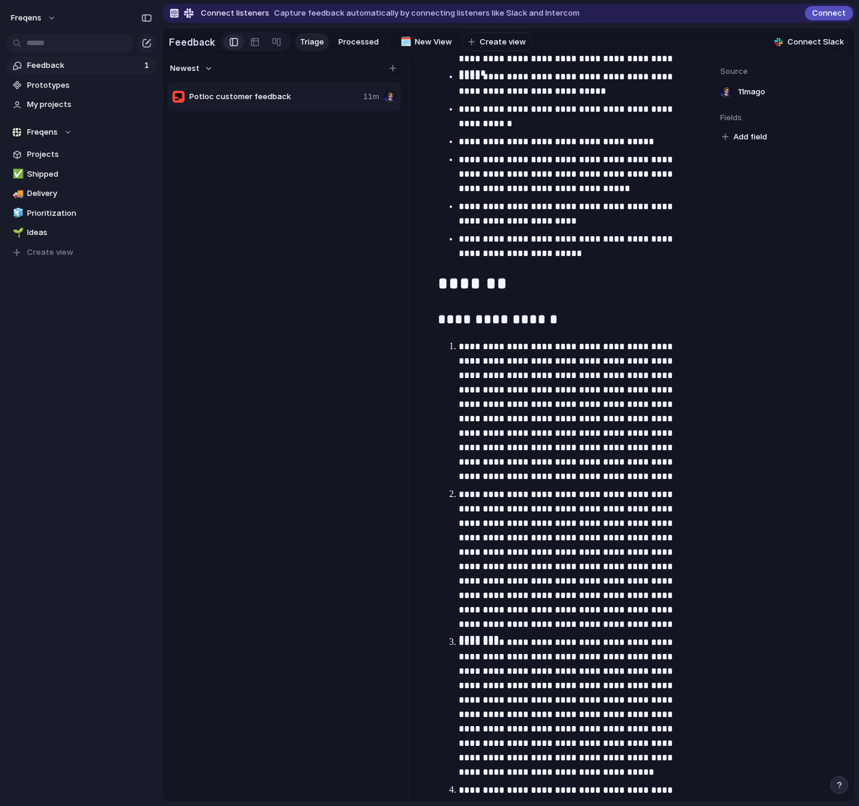
scroll to position [0, 0]
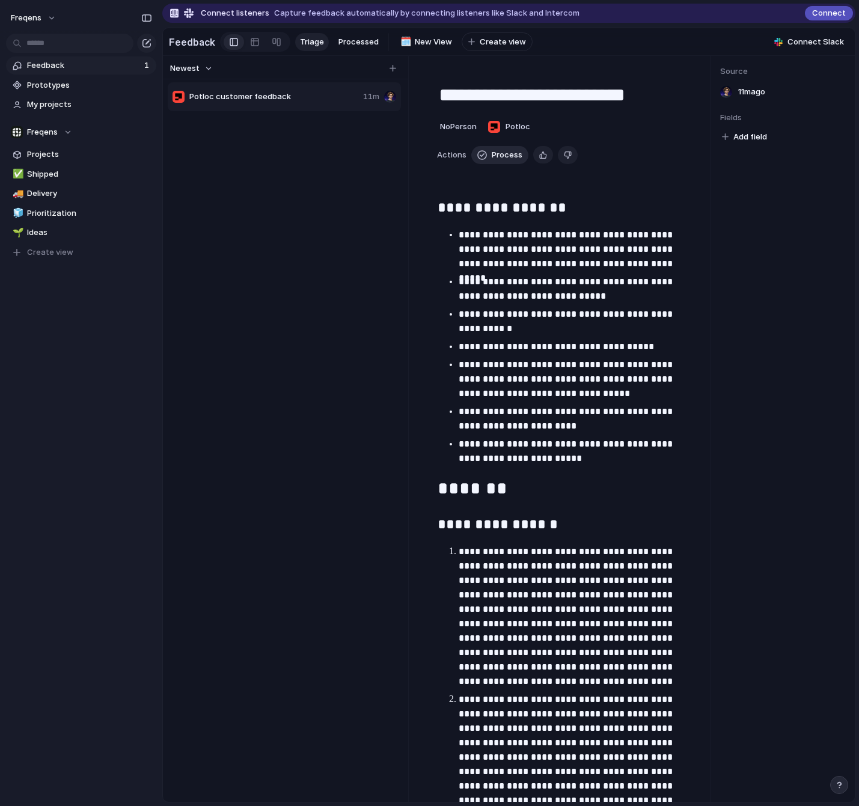
click at [490, 157] on button "Process" at bounding box center [499, 155] width 57 height 18
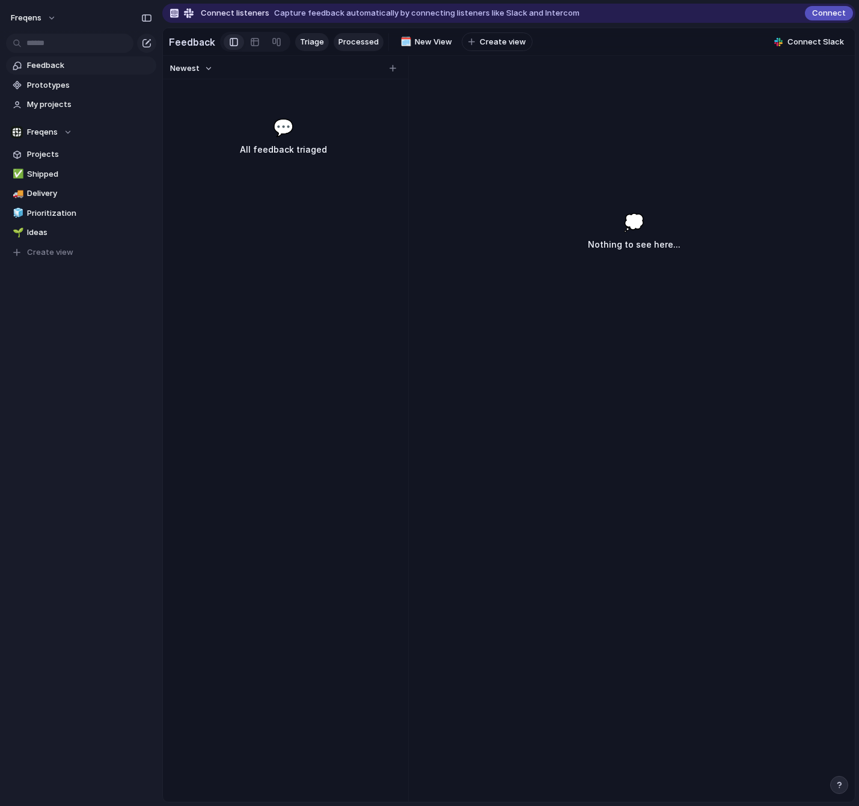
click at [344, 37] on span "Processed" at bounding box center [358, 42] width 40 height 12
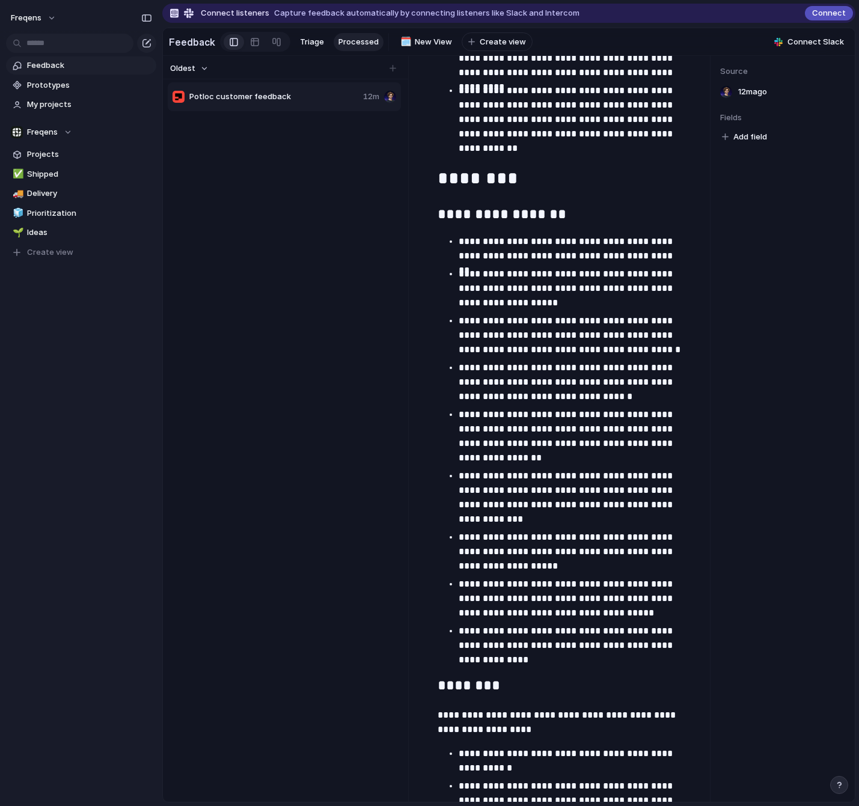
scroll to position [3786, 0]
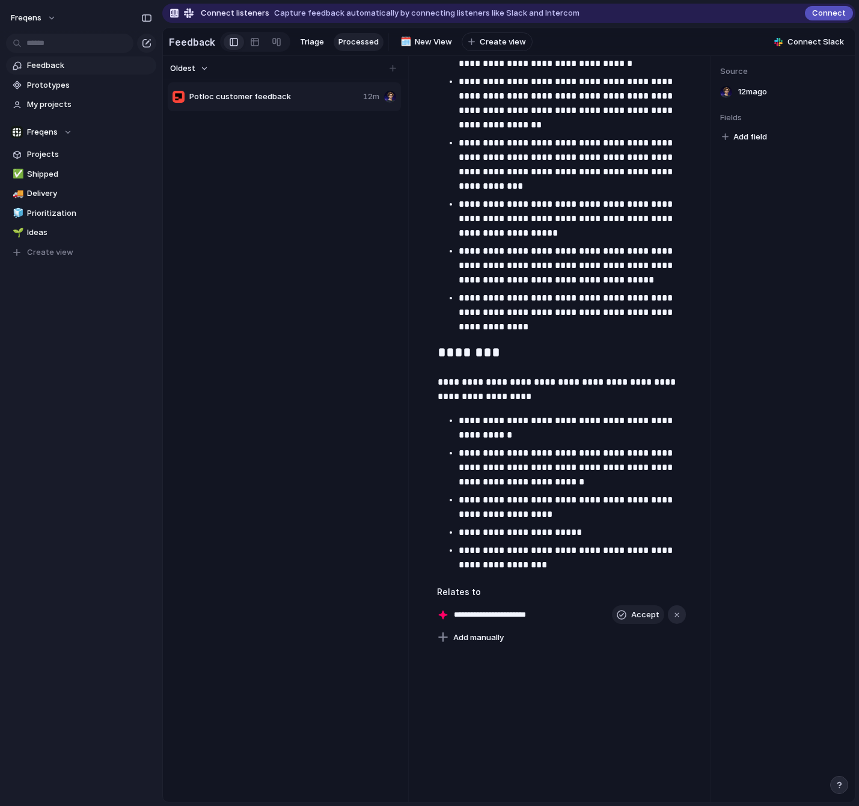
click at [674, 517] on div "button" at bounding box center [676, 615] width 8 height 8
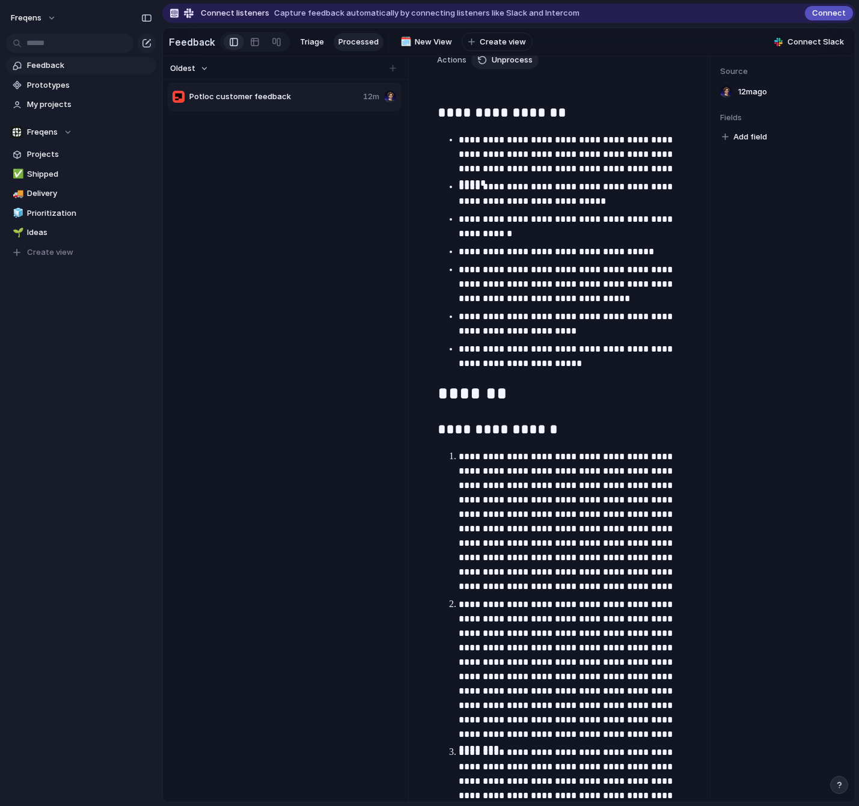
scroll to position [0, 0]
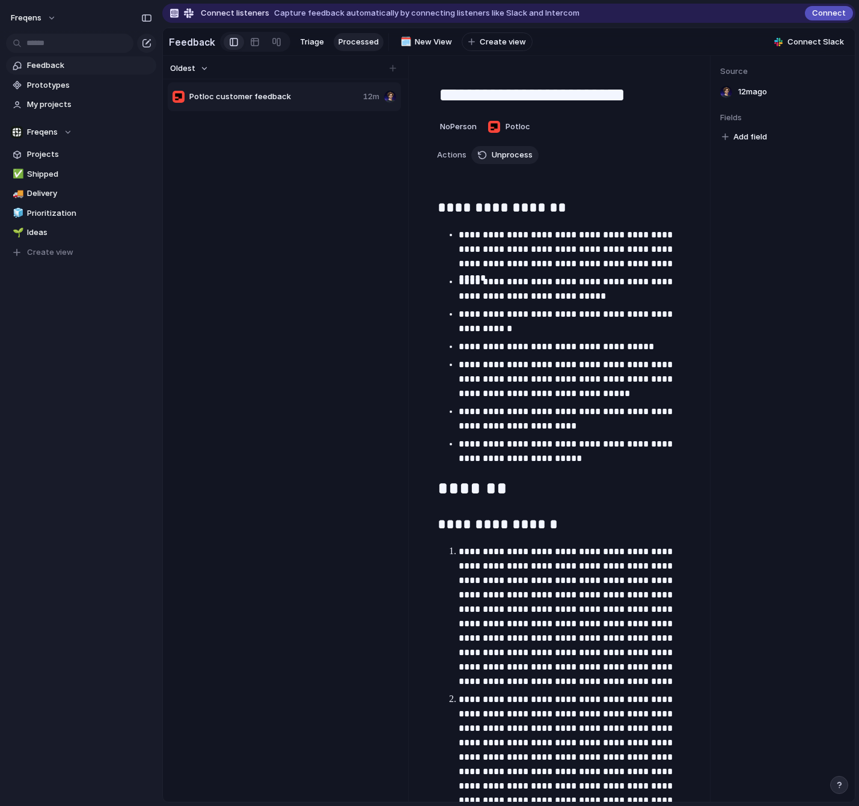
click at [773, 517] on div "button" at bounding box center [839, 785] width 8 height 8
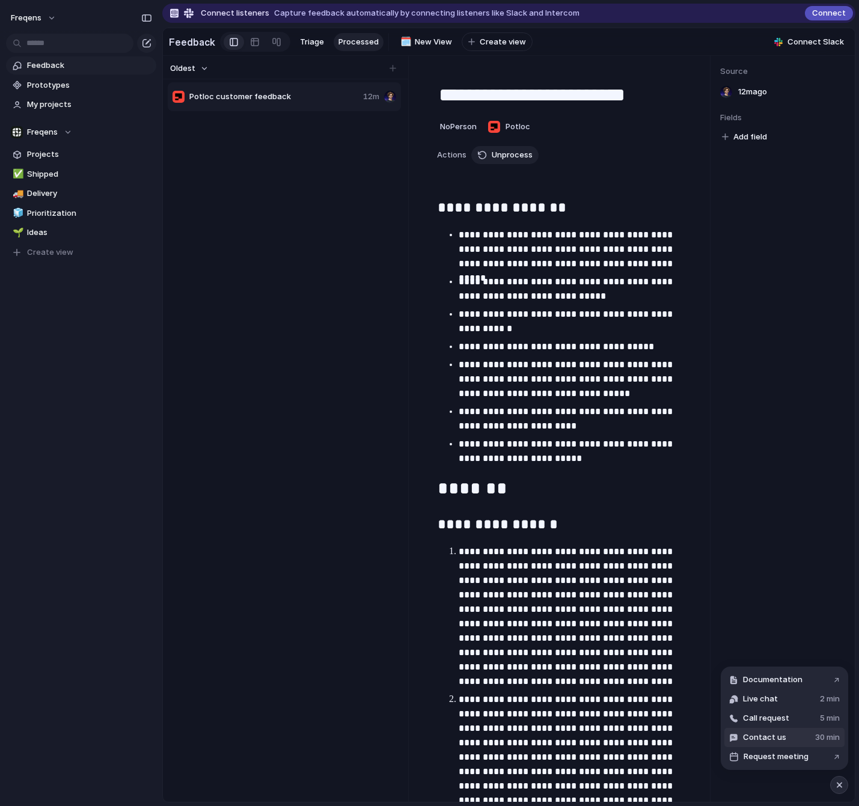
click at [773, 517] on button "Contact us 30 min" at bounding box center [784, 737] width 120 height 19
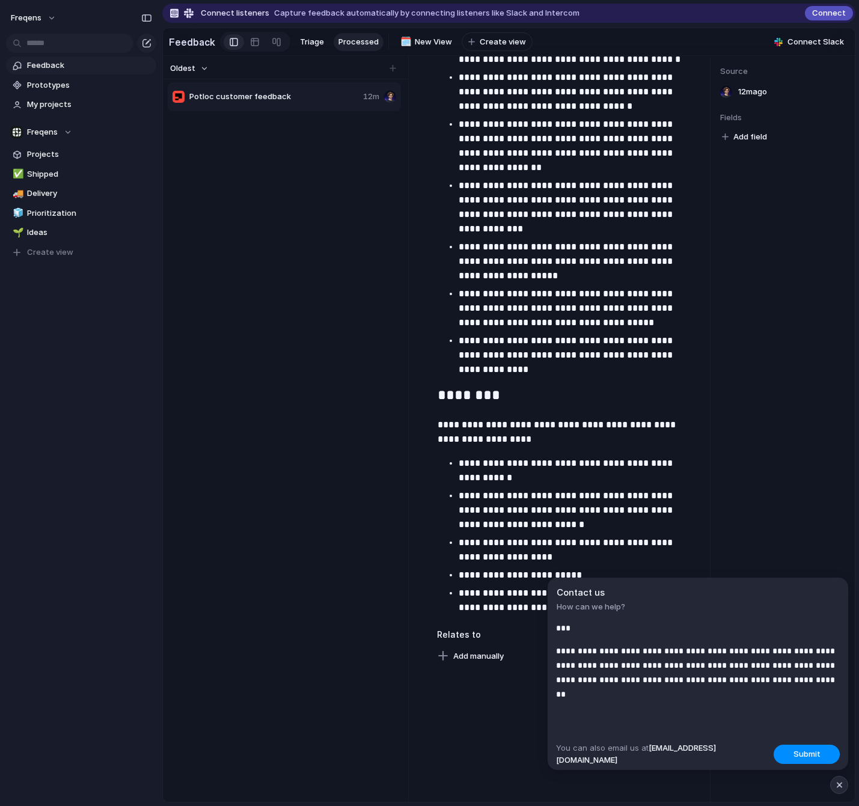
scroll to position [3762, 0]
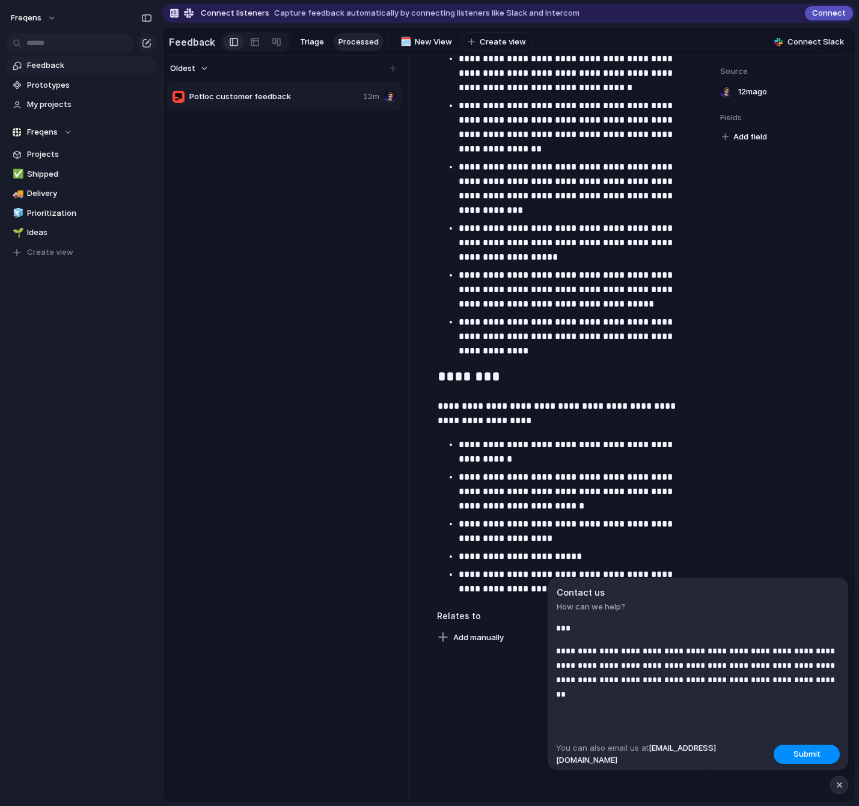
click at [773, 517] on p "**********" at bounding box center [698, 665] width 284 height 43
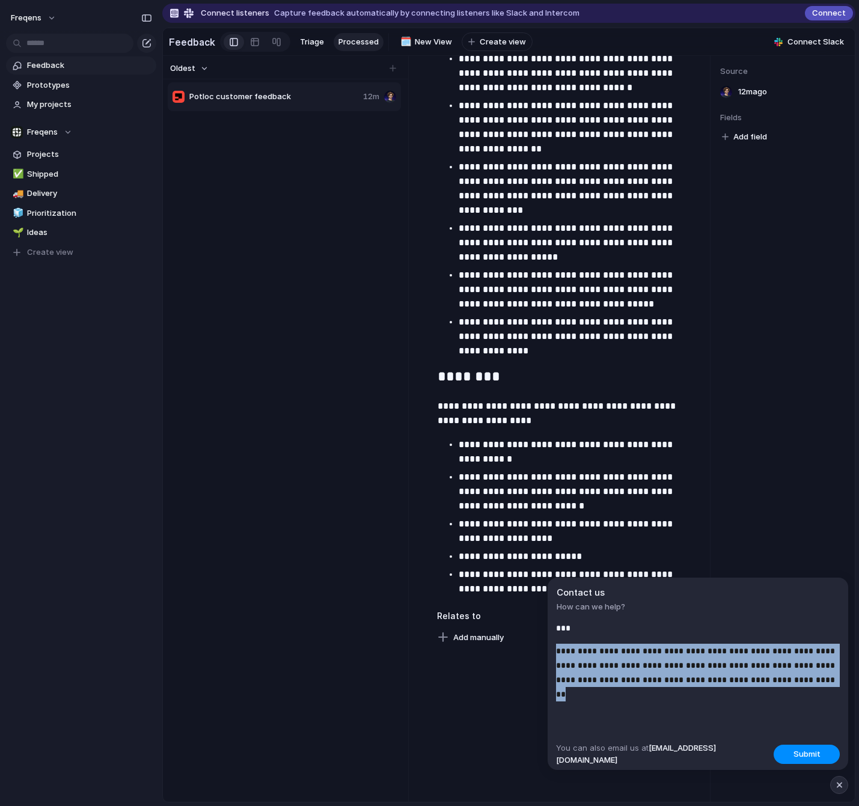
click at [773, 517] on p "**********" at bounding box center [698, 665] width 284 height 43
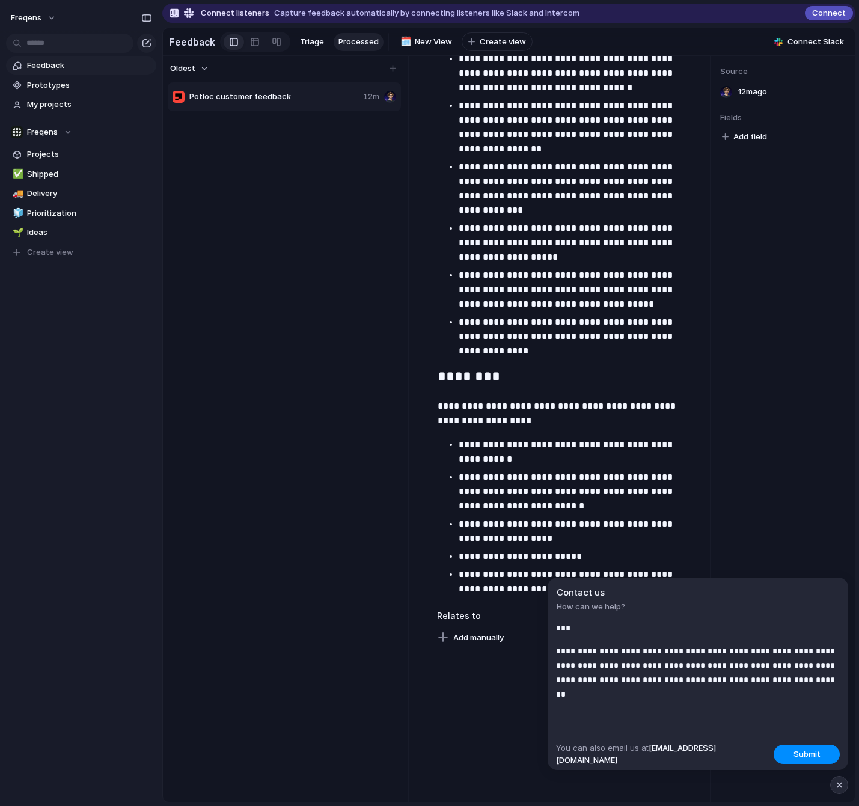
click at [773, 517] on p "**********" at bounding box center [698, 665] width 284 height 43
click at [682, 517] on p "**********" at bounding box center [698, 665] width 284 height 43
click at [635, 517] on p "**********" at bounding box center [698, 665] width 284 height 43
click at [773, 517] on button "Submit" at bounding box center [806, 754] width 66 height 19
